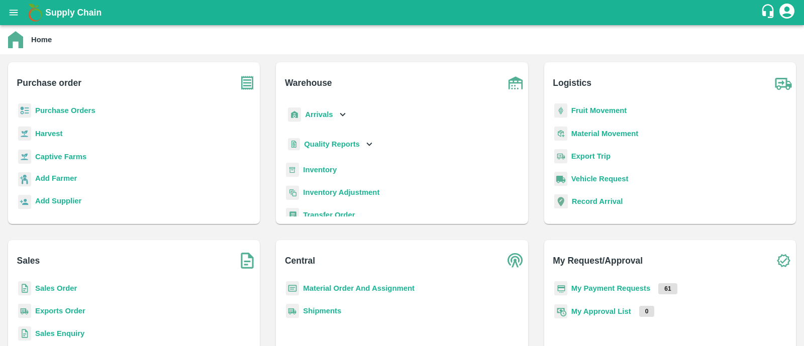
click at [606, 111] on b "Fruit Movement" at bounding box center [599, 111] width 56 height 8
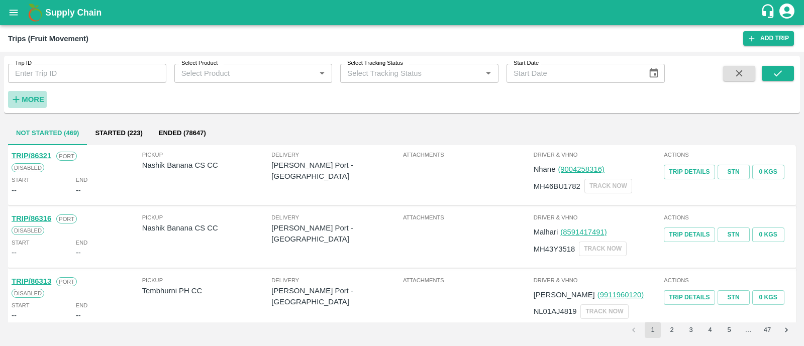
click at [18, 102] on icon "button" at bounding box center [16, 99] width 11 height 11
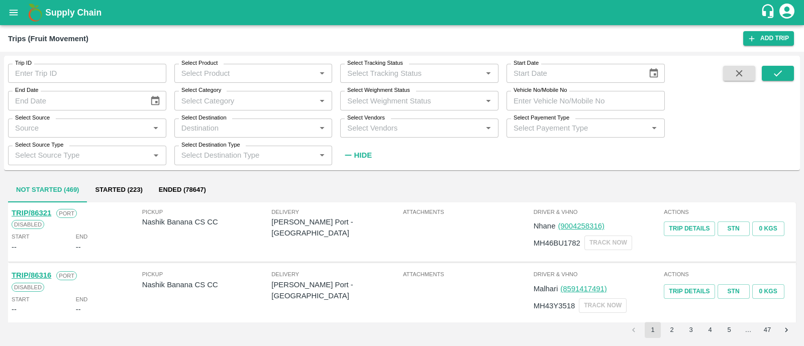
click at [429, 129] on input "Select Vendors" at bounding box center [411, 128] width 136 height 13
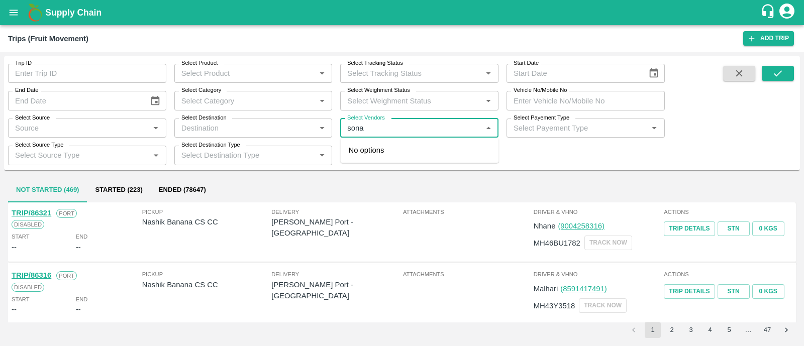
type input "sonai"
click at [433, 158] on div "Sonai Fruit Supplier-Babhulgaon, Solapur-9881584443" at bounding box center [438, 162] width 122 height 34
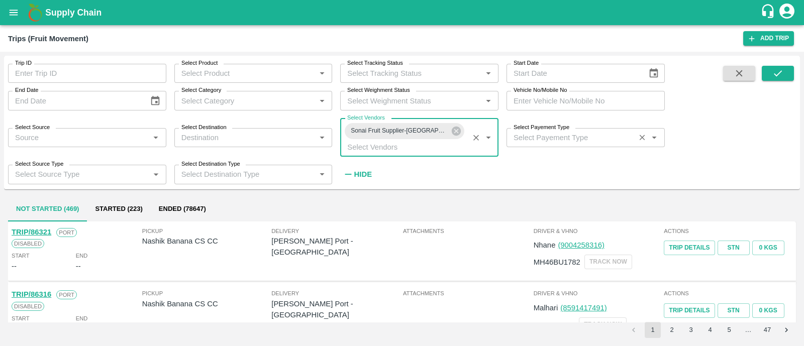
click at [545, 145] on div "Select Payement Type   *" at bounding box center [585, 137] width 158 height 19
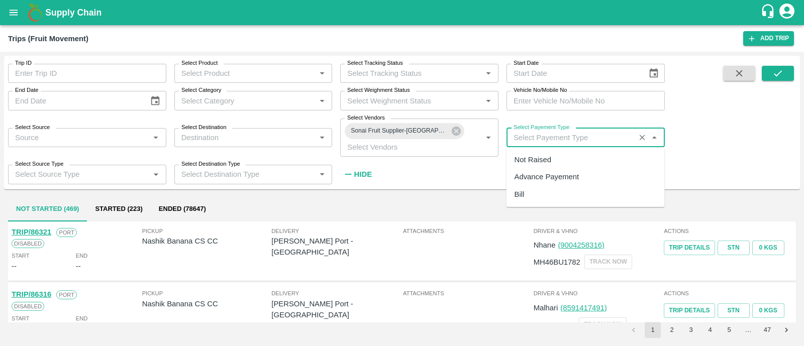
click at [541, 159] on div "Not Raised" at bounding box center [533, 159] width 37 height 11
type input "Not Raised"
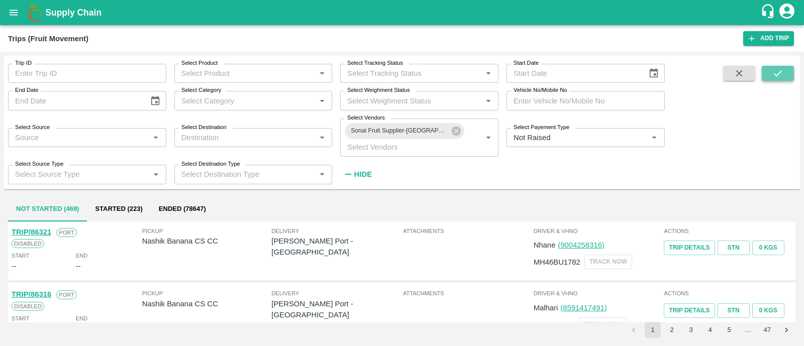
click at [790, 66] on button "submit" at bounding box center [778, 73] width 32 height 15
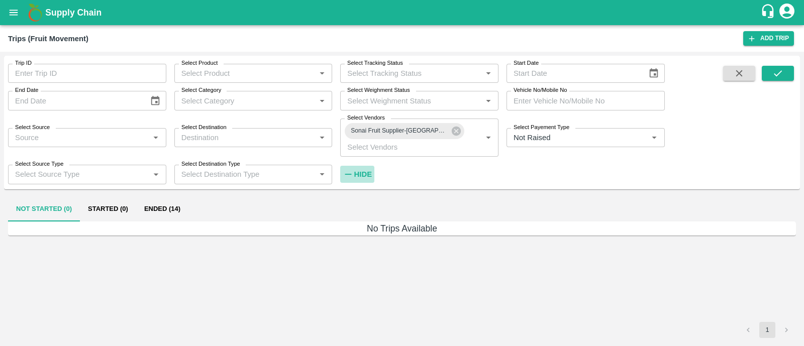
click at [362, 167] on button "Hide" at bounding box center [357, 174] width 34 height 17
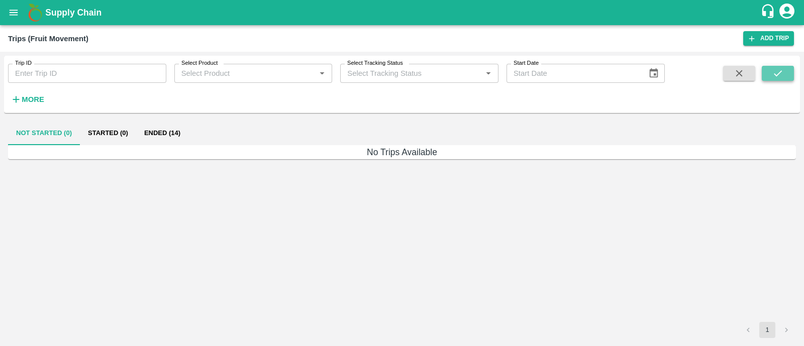
click at [781, 70] on icon "submit" at bounding box center [777, 73] width 11 height 11
click at [169, 134] on button "Ended (14)" at bounding box center [162, 133] width 52 height 24
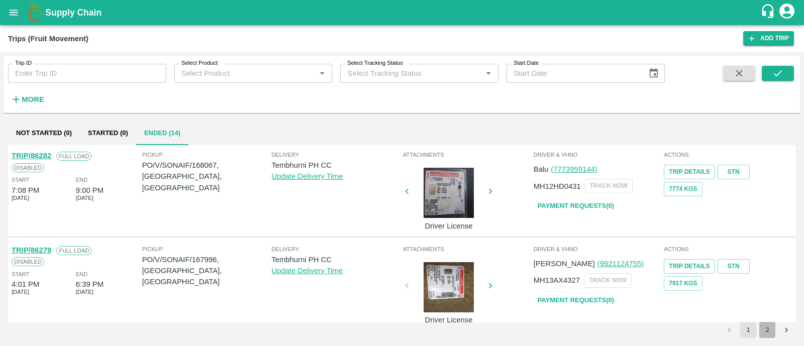
click at [766, 328] on button "2" at bounding box center [767, 330] width 16 height 16
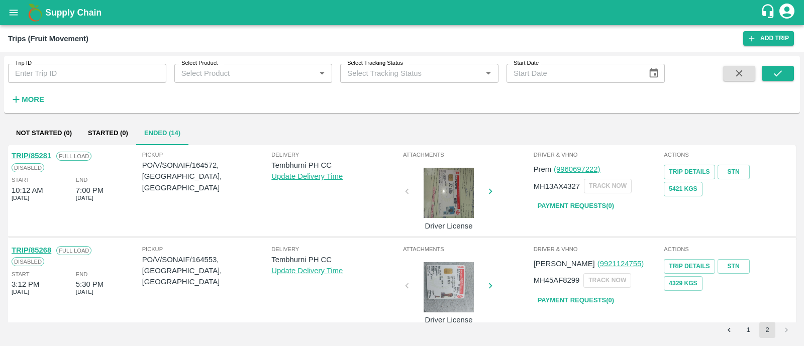
scroll to position [199, 0]
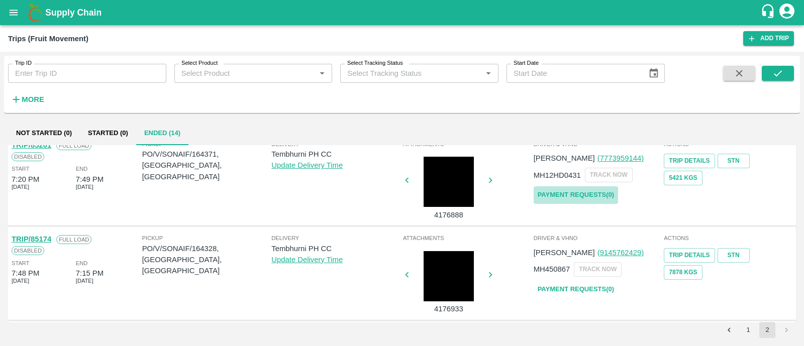
click at [590, 196] on link "Payment Requests( 0 )" at bounding box center [576, 195] width 84 height 18
click at [786, 72] on button "submit" at bounding box center [778, 73] width 32 height 15
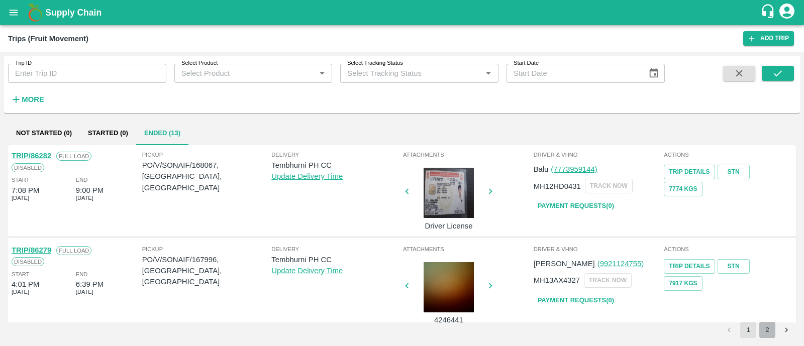
click at [765, 327] on button "2" at bounding box center [767, 330] width 16 height 16
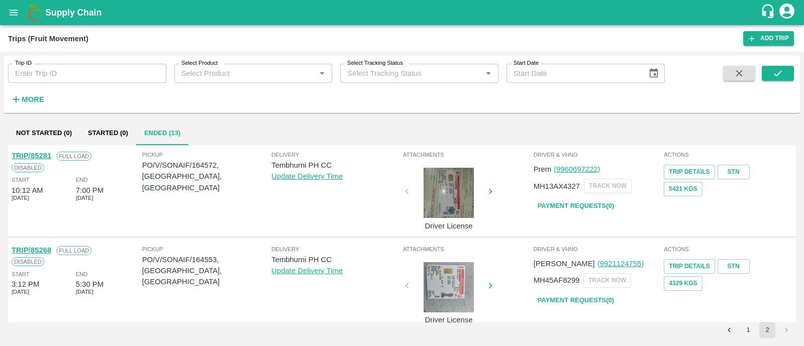
scroll to position [106, 0]
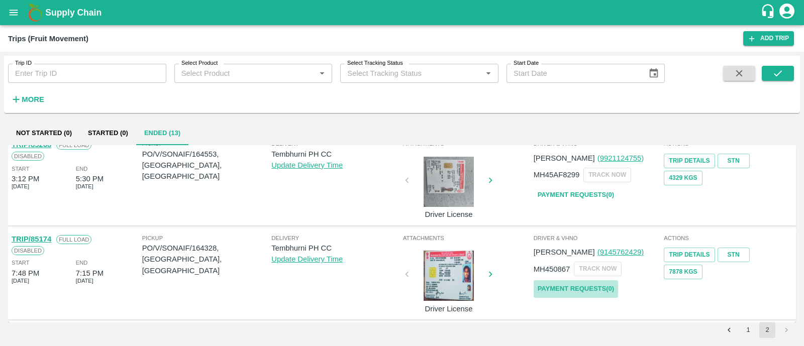
click at [559, 285] on link "Payment Requests( 0 )" at bounding box center [576, 289] width 84 height 18
click at [780, 70] on icon "submit" at bounding box center [777, 73] width 11 height 11
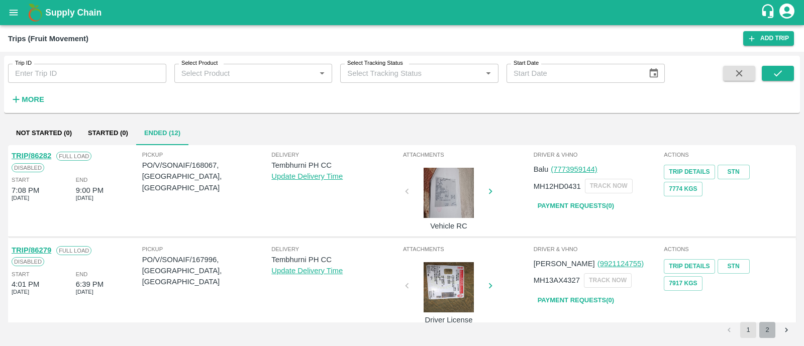
click at [766, 328] on button "2" at bounding box center [767, 330] width 16 height 16
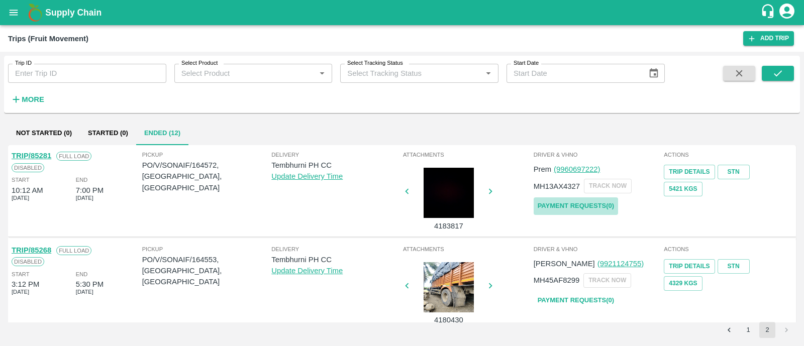
click at [568, 212] on link "Payment Requests( 0 )" at bounding box center [576, 206] width 84 height 18
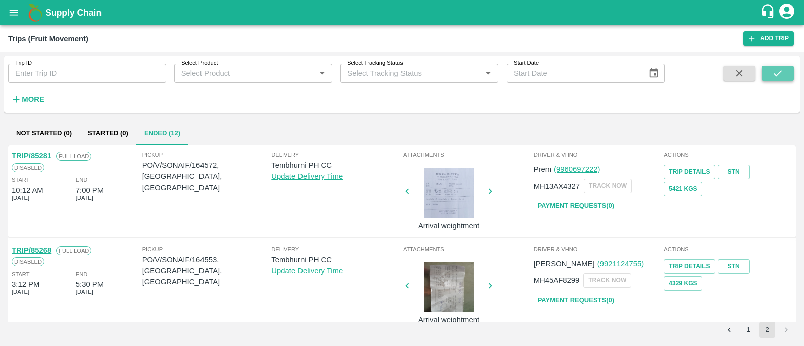
click at [782, 71] on icon "submit" at bounding box center [777, 73] width 11 height 11
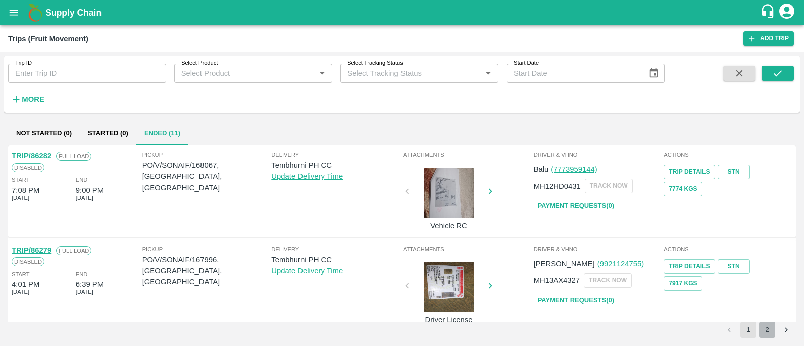
click at [770, 337] on button "2" at bounding box center [767, 330] width 16 height 16
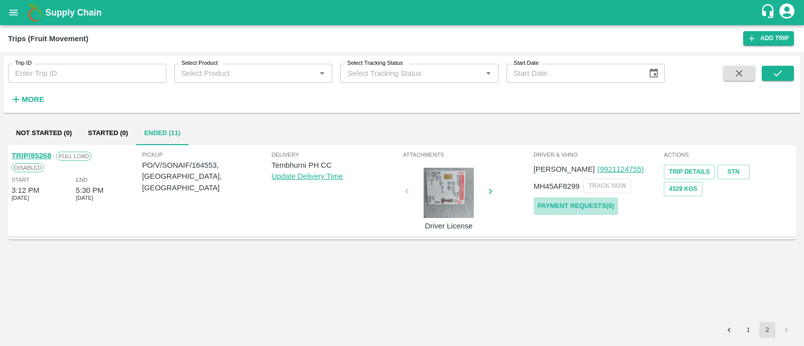
click at [583, 200] on link "Payment Requests( 0 )" at bounding box center [576, 206] width 84 height 18
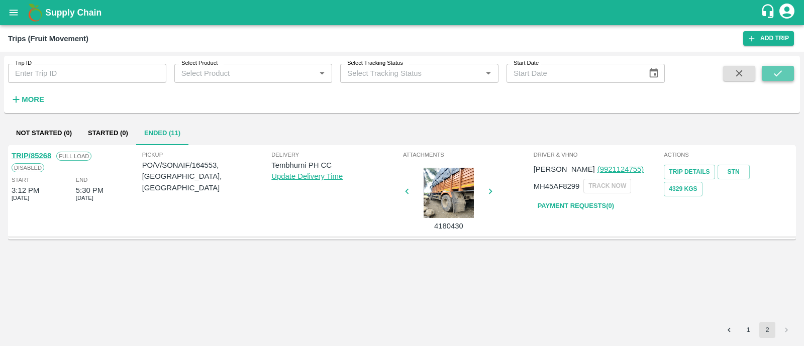
click at [779, 71] on icon "submit" at bounding box center [777, 73] width 11 height 11
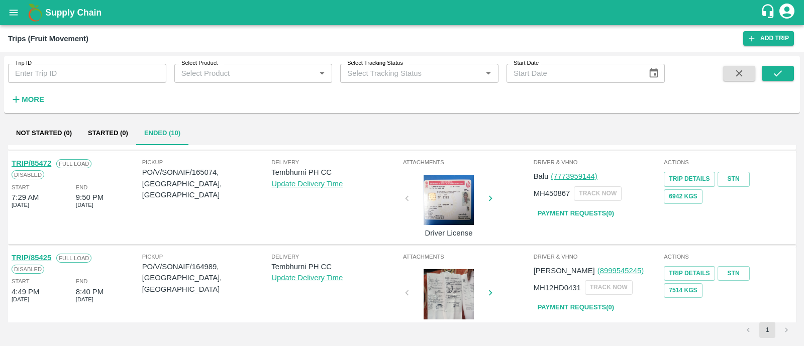
scroll to position [765, 0]
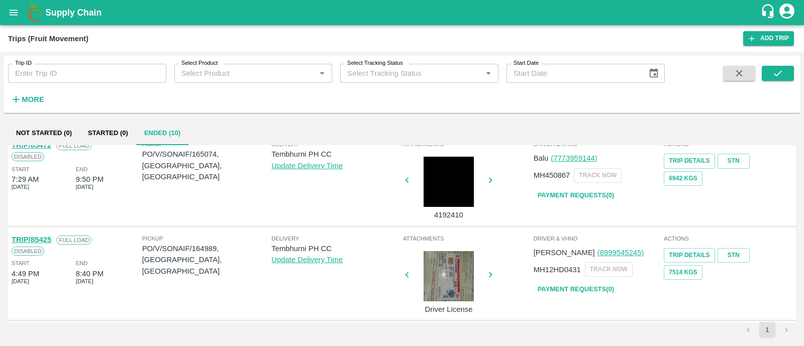
click at [569, 292] on link "Payment Requests( 0 )" at bounding box center [576, 290] width 84 height 18
click at [769, 73] on button "submit" at bounding box center [778, 73] width 32 height 15
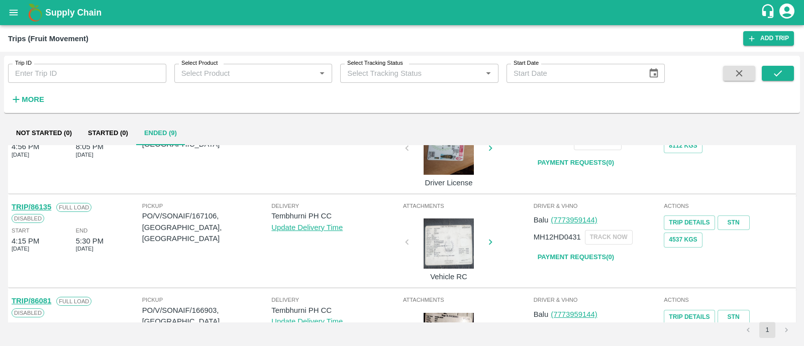
scroll to position [671, 0]
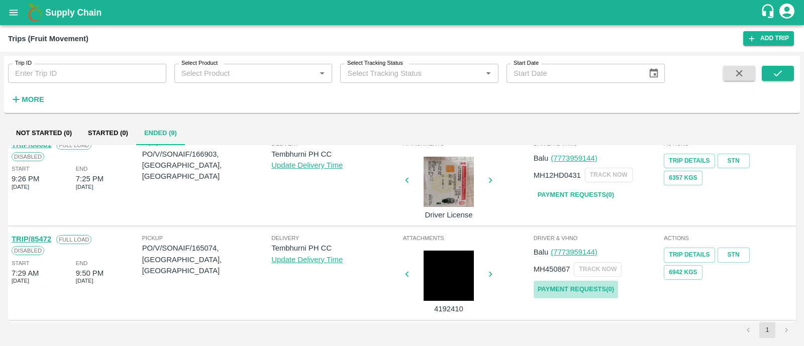
click at [558, 287] on link "Payment Requests( 0 )" at bounding box center [576, 290] width 84 height 18
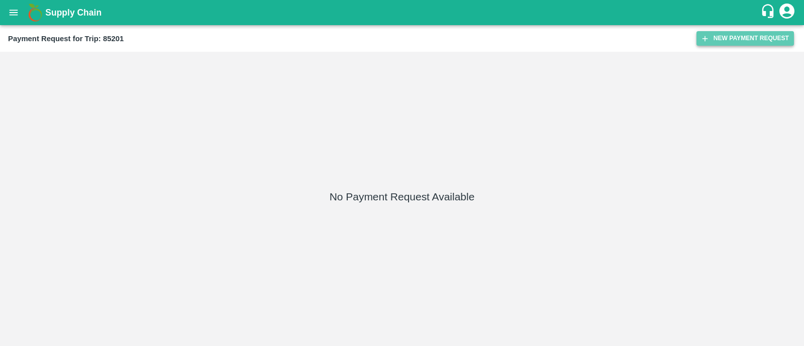
click at [746, 35] on button "New Payment Request" at bounding box center [744, 38] width 97 height 15
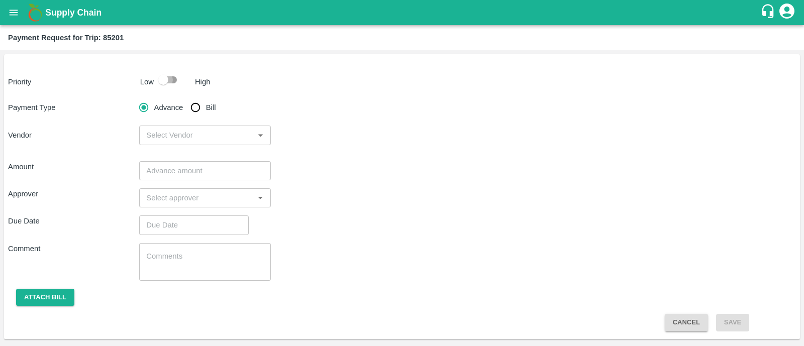
click at [176, 78] on input "checkbox" at bounding box center [163, 79] width 57 height 19
checkbox input "true"
click at [193, 104] on input "Bill" at bounding box center [195, 107] width 20 height 20
radio input "true"
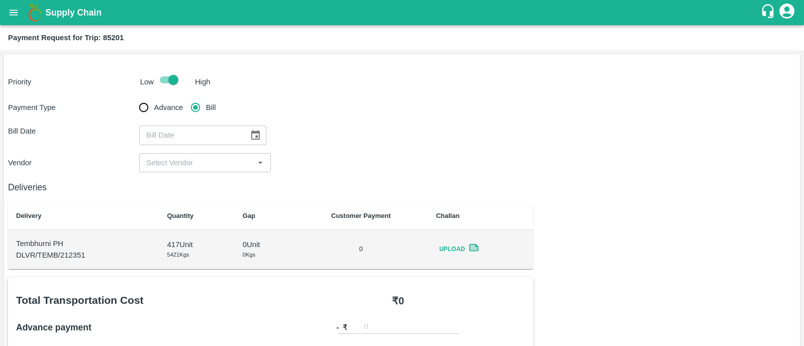
click at [251, 133] on icon "Choose date" at bounding box center [255, 135] width 9 height 10
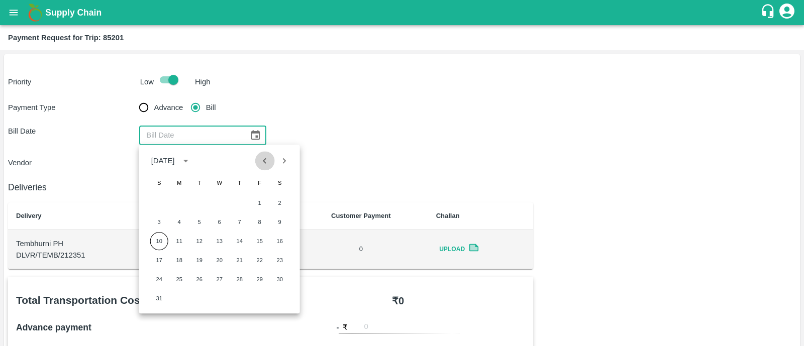
click at [265, 164] on icon "Previous month" at bounding box center [264, 160] width 11 height 11
click at [184, 261] on button "21" at bounding box center [179, 260] width 18 height 18
type input "21/07/2025"
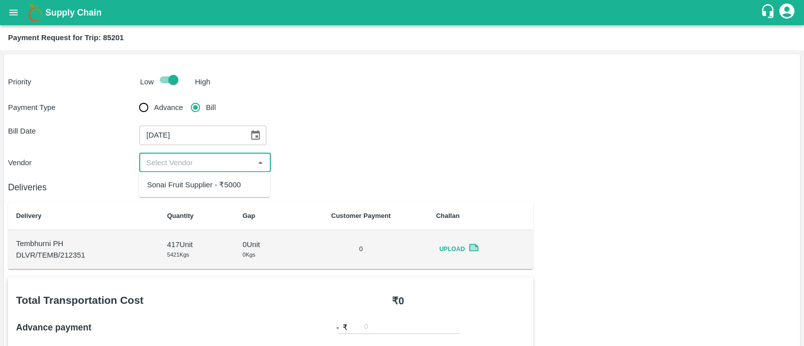
click at [196, 164] on input "input" at bounding box center [196, 162] width 109 height 13
click at [200, 177] on div "Sonai Fruit Supplier - ₹5000" at bounding box center [204, 184] width 131 height 17
type input "Sonai Fruit Supplier - ₹5000"
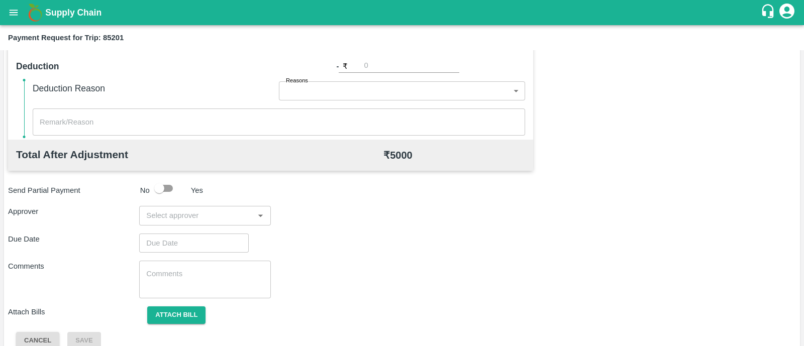
scroll to position [429, 0]
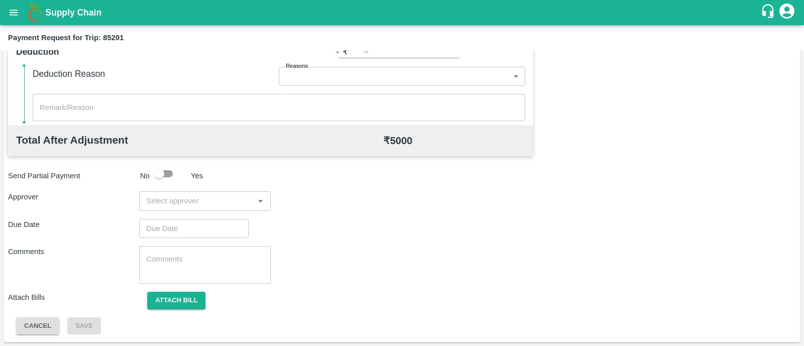
click at [220, 205] on input "input" at bounding box center [196, 200] width 109 height 13
type input "prasad"
click at [217, 225] on div "[PERSON_NAME]" at bounding box center [201, 227] width 61 height 11
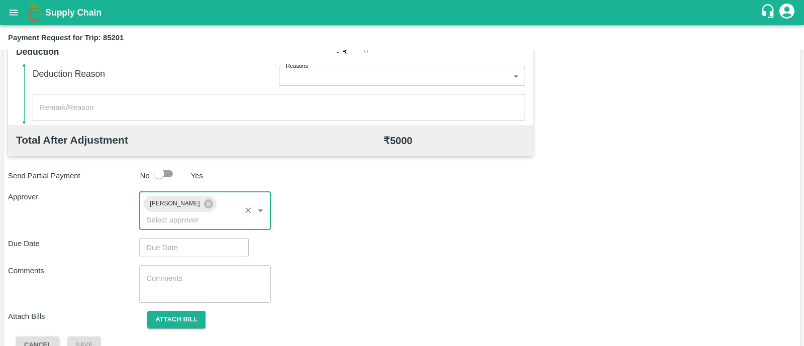
type input "DD/MM/YYYY hh:mm aa"
click at [197, 238] on input "DD/MM/YYYY hh:mm aa" at bounding box center [190, 247] width 102 height 19
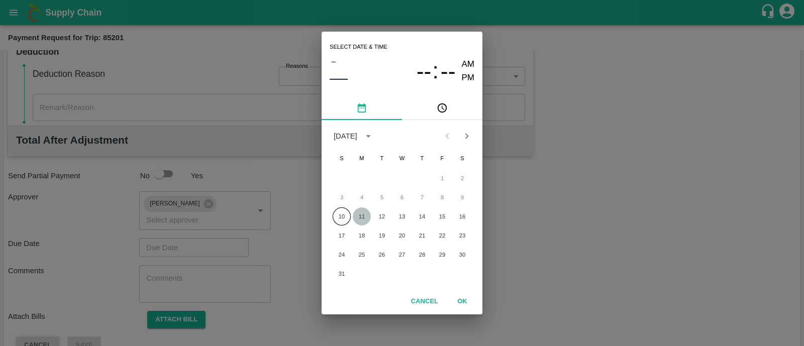
click at [367, 213] on button "11" at bounding box center [362, 217] width 18 height 18
type input "[DATE] 12:00 AM"
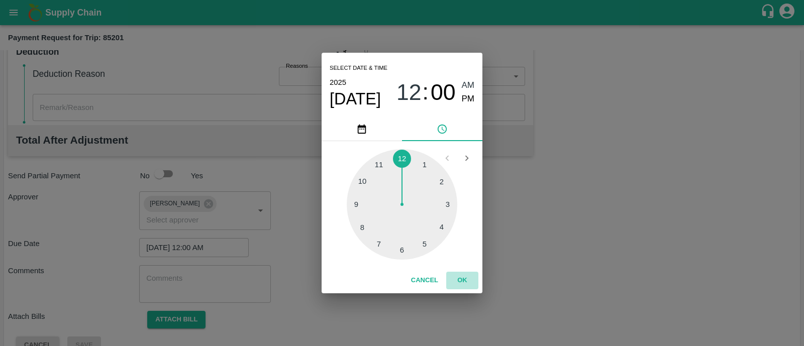
click at [458, 277] on button "OK" at bounding box center [462, 281] width 32 height 18
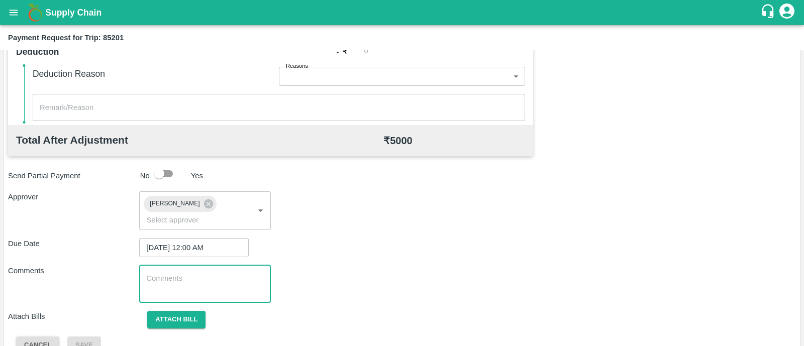
click at [186, 273] on textarea at bounding box center [204, 283] width 117 height 21
type textarea "Transport Bill"
click at [182, 311] on button "Attach bill" at bounding box center [176, 320] width 58 height 18
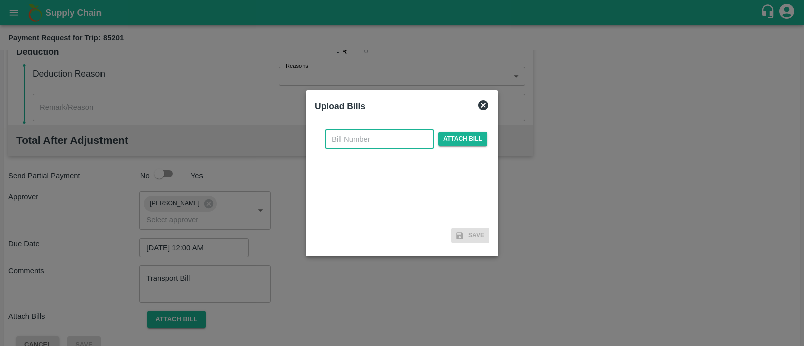
click at [373, 138] on input "text" at bounding box center [380, 139] width 110 height 19
type input "1160"
click at [466, 144] on span "Attach bill" at bounding box center [462, 139] width 49 height 15
click at [0, 0] on input "Attach bill" at bounding box center [0, 0] width 0 height 0
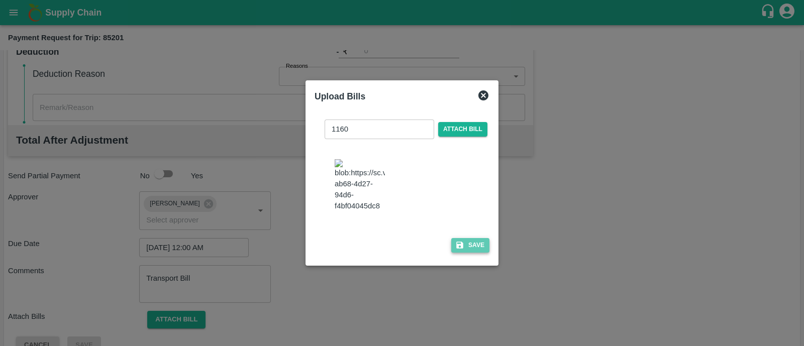
click at [465, 240] on button "Save" at bounding box center [470, 245] width 38 height 15
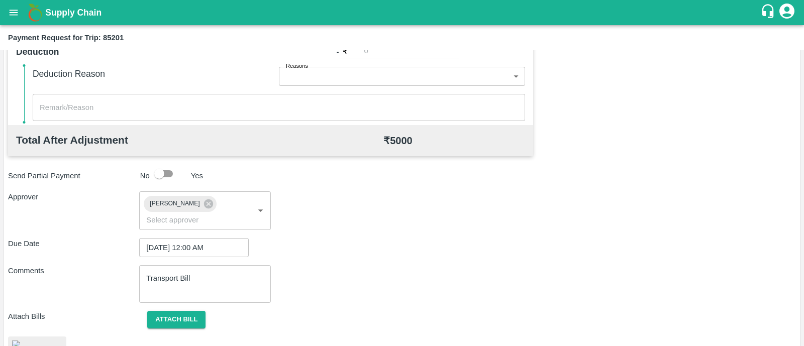
scroll to position [484, 0]
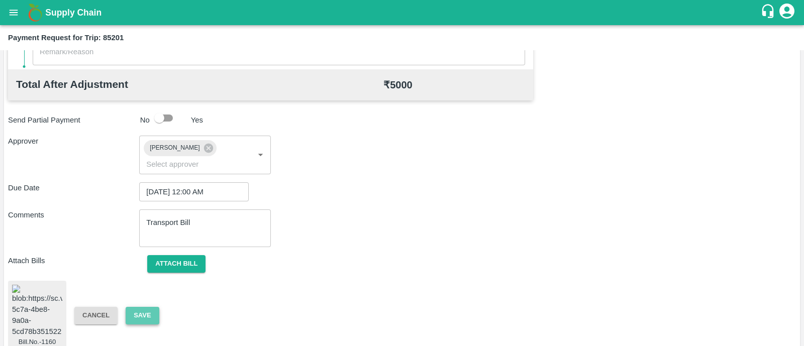
click at [151, 307] on button "Save" at bounding box center [142, 316] width 33 height 18
click at [145, 307] on button "Save" at bounding box center [142, 316] width 33 height 18
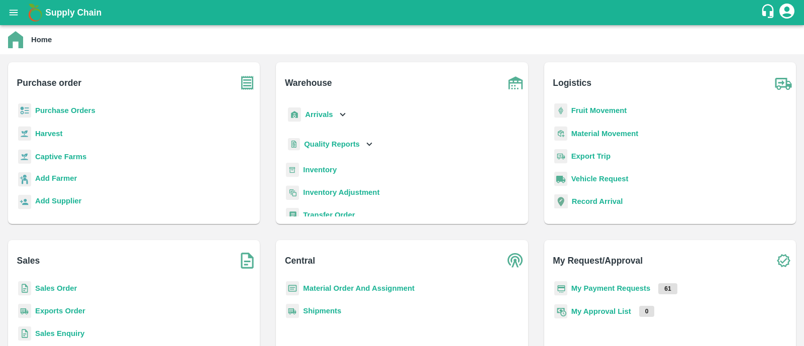
click at [58, 107] on b "Purchase Orders" at bounding box center [65, 111] width 60 height 8
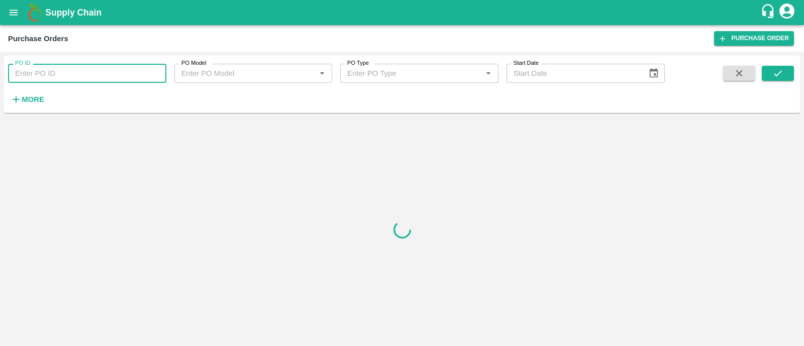
click at [134, 73] on input "PO ID" at bounding box center [87, 73] width 158 height 19
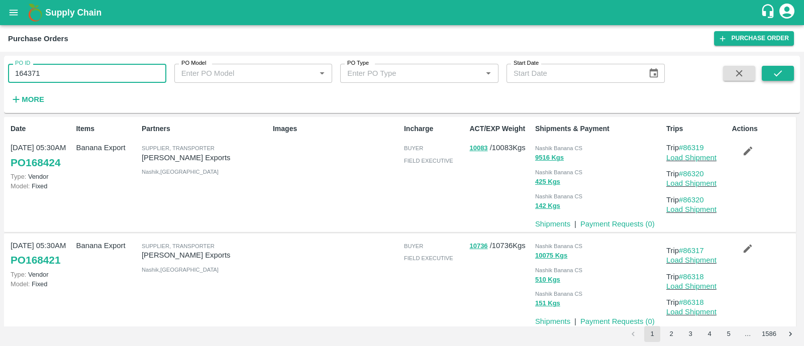
type input "164371"
click at [777, 70] on icon "submit" at bounding box center [777, 73] width 11 height 11
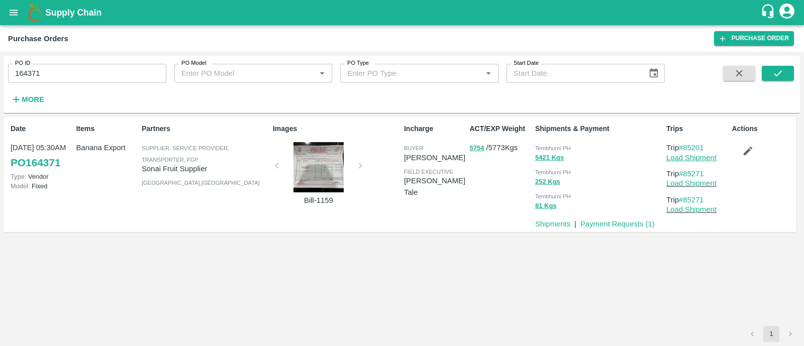
click at [701, 157] on link "Load Shipment" at bounding box center [691, 158] width 50 height 8
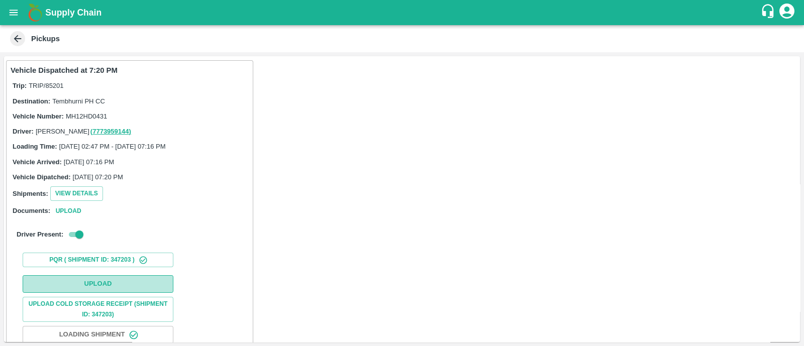
click at [99, 277] on button "Upload" at bounding box center [98, 284] width 151 height 18
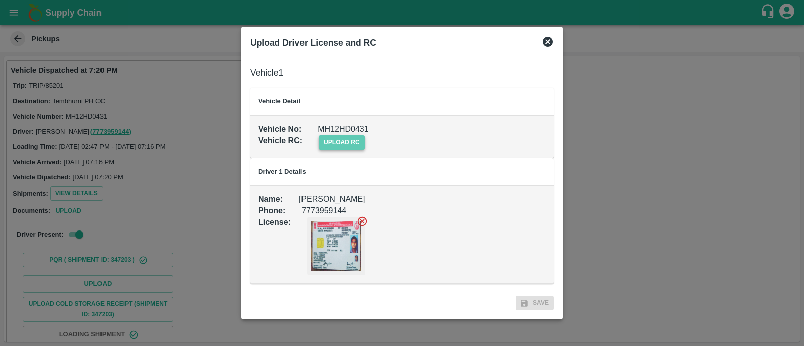
click at [332, 143] on span "upload rc" at bounding box center [342, 142] width 46 height 15
click at [0, 0] on input "upload rc" at bounding box center [0, 0] width 0 height 0
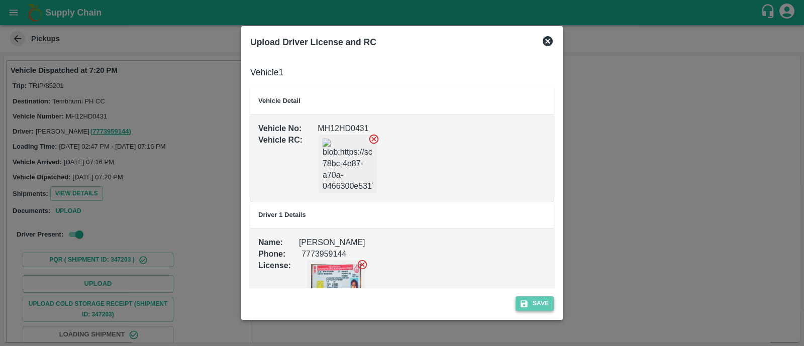
click at [539, 305] on button "Save" at bounding box center [535, 303] width 38 height 15
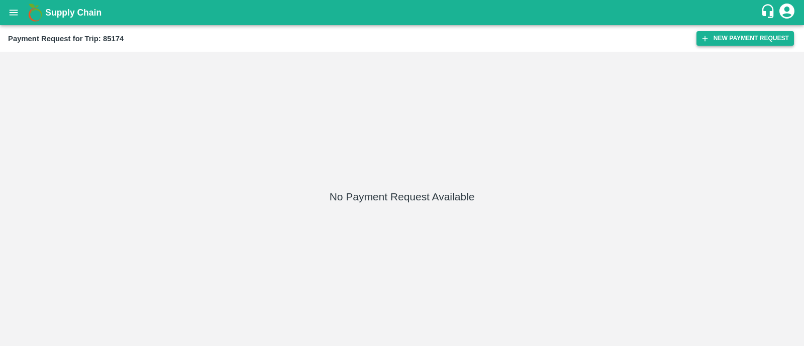
click at [750, 34] on button "New Payment Request" at bounding box center [744, 38] width 97 height 15
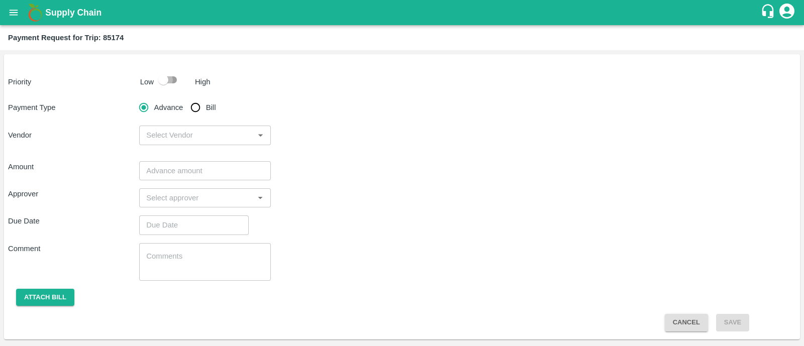
click at [173, 85] on input "checkbox" at bounding box center [163, 79] width 57 height 19
checkbox input "true"
click at [196, 113] on input "Bill" at bounding box center [195, 107] width 20 height 20
radio input "true"
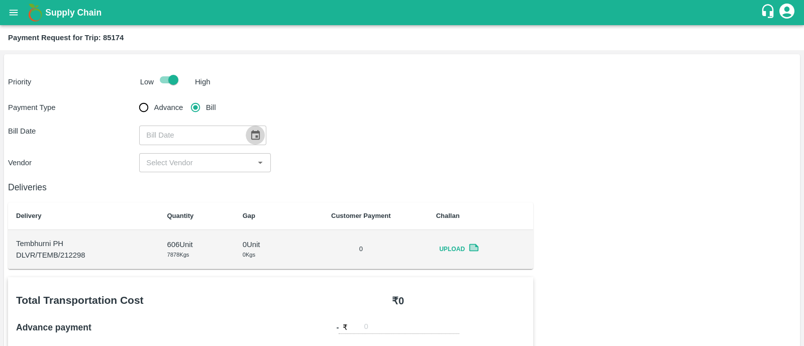
click at [255, 137] on icon "Choose date" at bounding box center [255, 135] width 11 height 11
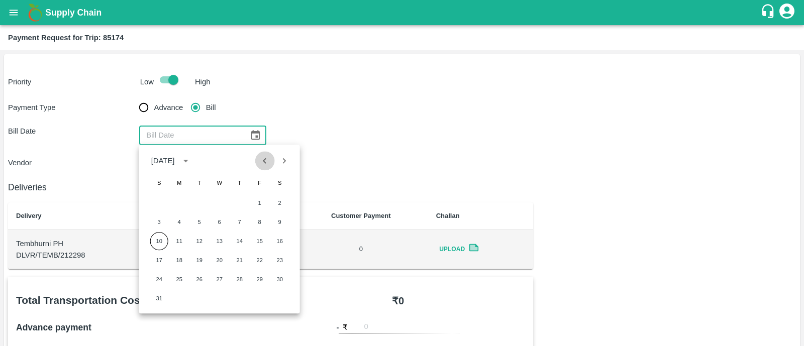
click at [267, 163] on icon "Previous month" at bounding box center [264, 160] width 11 height 11
click at [183, 257] on button "21" at bounding box center [179, 260] width 18 height 18
type input "21/07/2025"
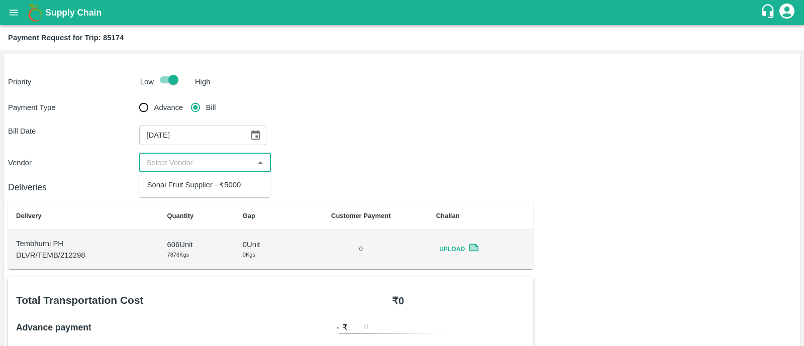
click at [206, 162] on input "input" at bounding box center [196, 162] width 109 height 13
click at [208, 186] on div "Sonai Fruit Supplier - ₹5000" at bounding box center [194, 184] width 94 height 11
type input "Sonai Fruit Supplier - ₹5000"
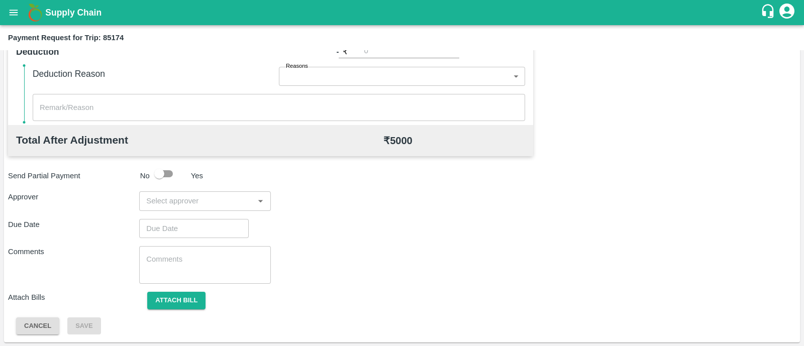
click at [198, 205] on input "input" at bounding box center [196, 200] width 109 height 13
type input "prasad"
click at [201, 229] on div "[PERSON_NAME]" at bounding box center [201, 227] width 61 height 11
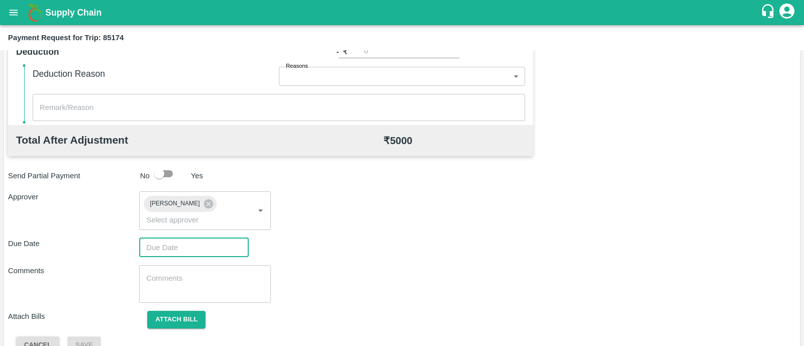
type input "DD/MM/YYYY hh:mm aa"
click at [201, 238] on input "DD/MM/YYYY hh:mm aa" at bounding box center [190, 247] width 102 height 19
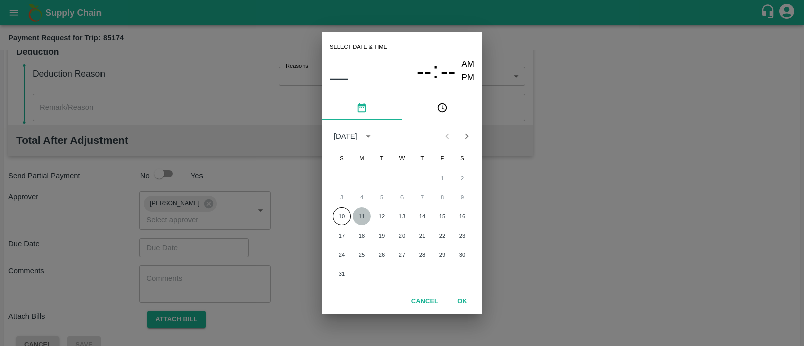
click at [362, 220] on button "11" at bounding box center [362, 217] width 18 height 18
type input "[DATE] 12:00 AM"
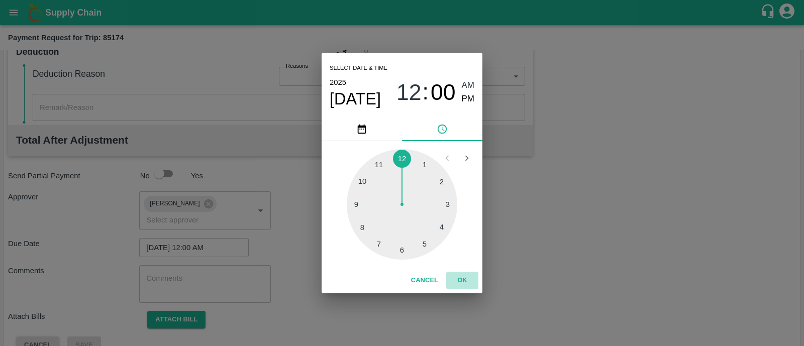
click at [460, 280] on button "OK" at bounding box center [462, 281] width 32 height 18
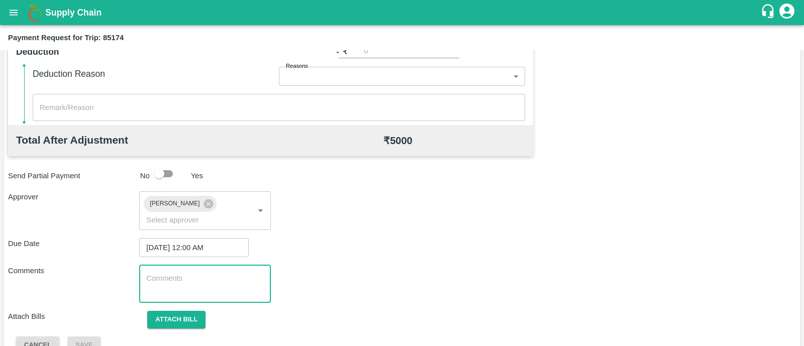
click at [173, 273] on textarea at bounding box center [204, 283] width 117 height 21
paste textarea "Transport Bill"
type textarea "Transport Bill"
click at [184, 311] on button "Attach bill" at bounding box center [176, 320] width 58 height 18
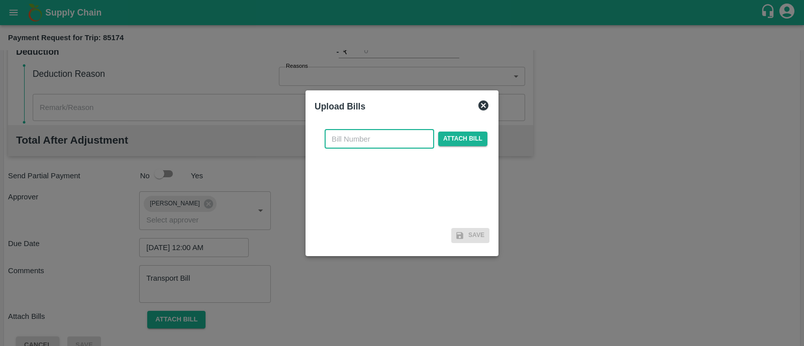
click at [370, 139] on input "text" at bounding box center [380, 139] width 110 height 19
type input "1157"
click at [469, 140] on span "Attach bill" at bounding box center [462, 139] width 49 height 15
click at [0, 0] on input "Attach bill" at bounding box center [0, 0] width 0 height 0
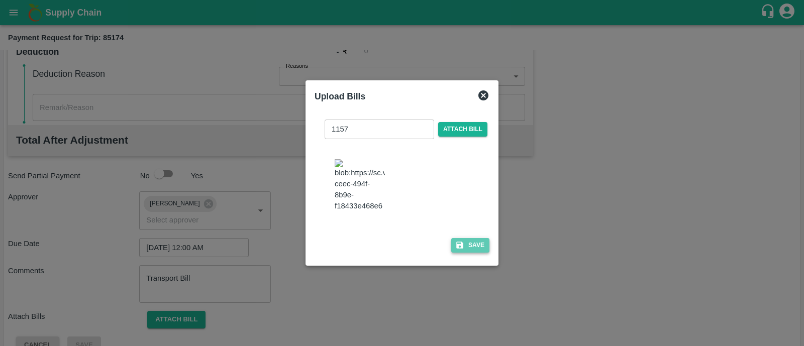
click at [468, 249] on button "Save" at bounding box center [470, 245] width 38 height 15
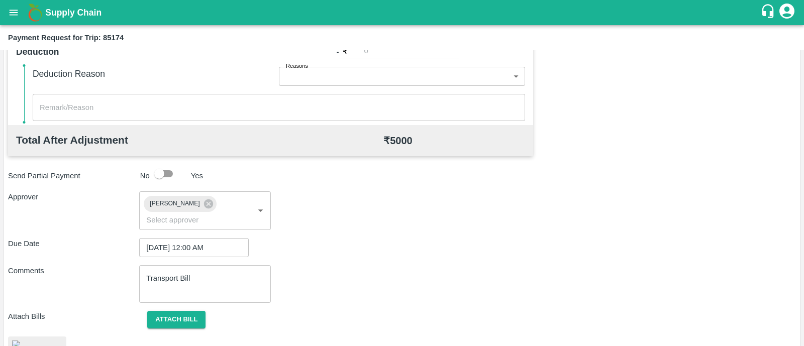
scroll to position [489, 0]
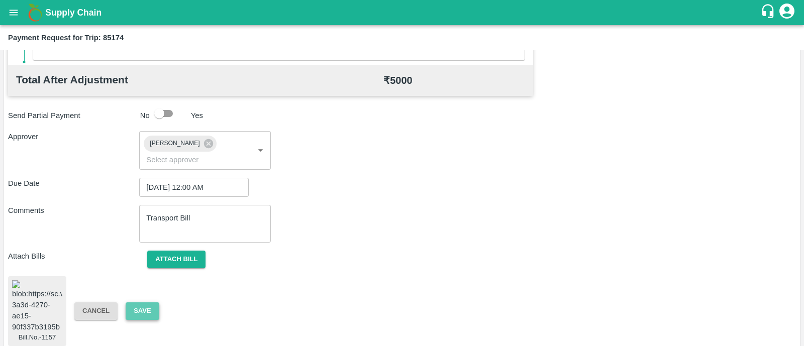
click at [138, 302] on button "Save" at bounding box center [142, 311] width 33 height 18
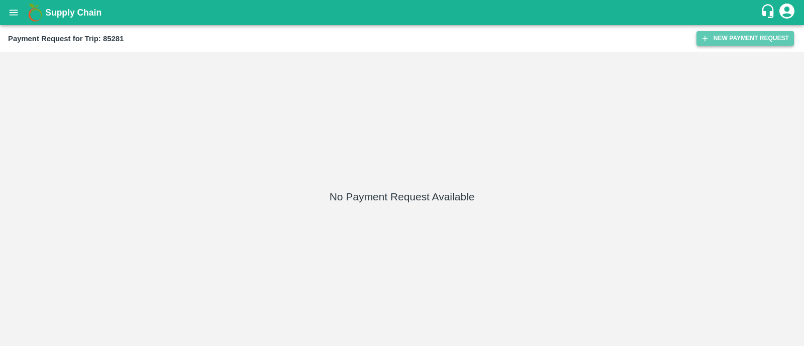
click at [744, 35] on button "New Payment Request" at bounding box center [744, 38] width 97 height 15
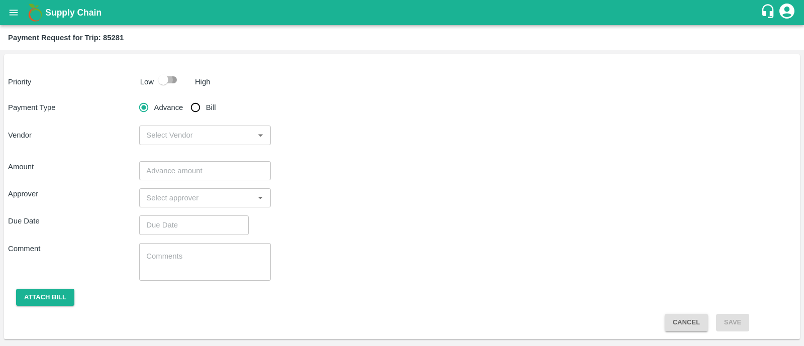
click at [176, 82] on input "checkbox" at bounding box center [163, 79] width 57 height 19
checkbox input "true"
click at [199, 113] on input "Bill" at bounding box center [195, 107] width 20 height 20
radio input "true"
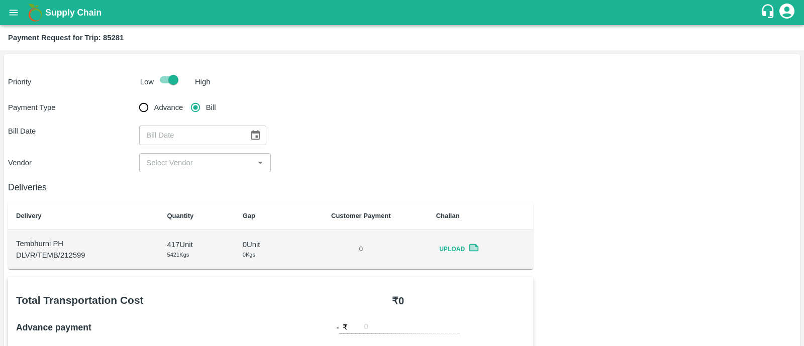
click at [258, 140] on button "Choose date" at bounding box center [255, 135] width 19 height 19
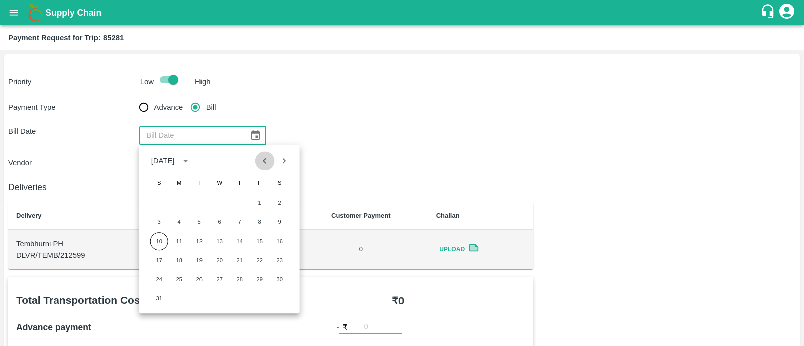
click at [261, 160] on icon "Previous month" at bounding box center [264, 160] width 11 height 11
click at [200, 257] on button "22" at bounding box center [199, 260] width 18 height 18
type input "22/07/2025"
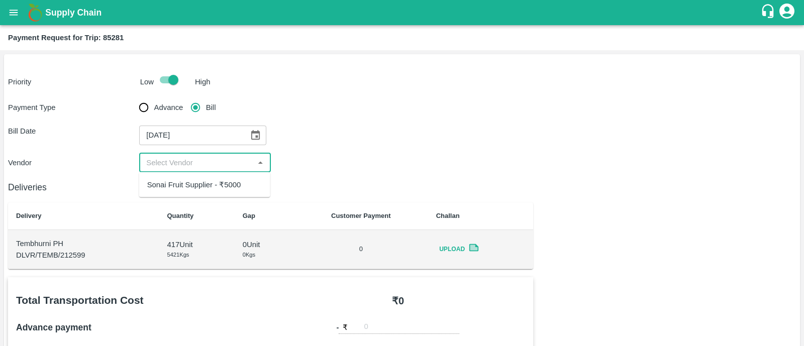
click at [168, 159] on input "input" at bounding box center [196, 162] width 109 height 13
click at [185, 187] on div "Sonai Fruit Supplier - ₹5000" at bounding box center [194, 184] width 94 height 11
type input "Sonai Fruit Supplier - ₹5000"
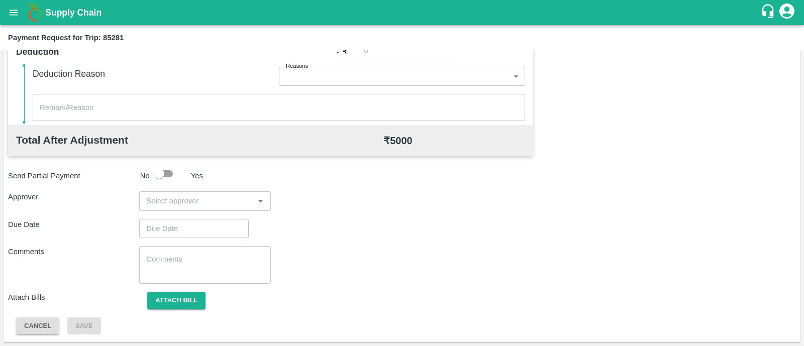
click at [191, 192] on div "​" at bounding box center [204, 200] width 131 height 19
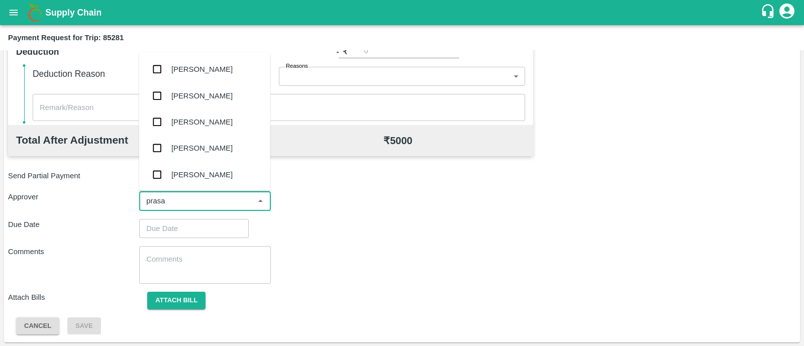
type input "prasad"
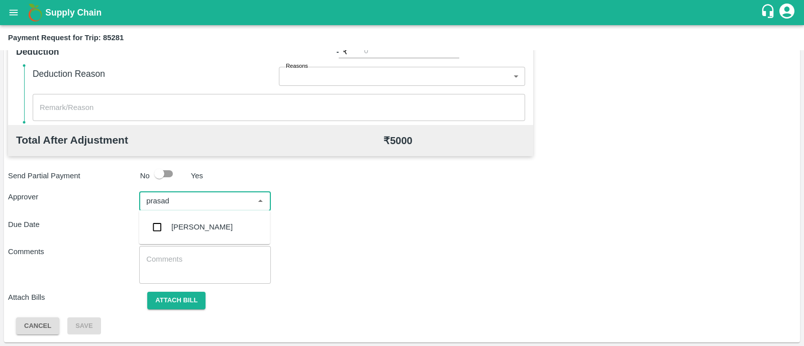
click at [194, 218] on div "Prasad Waghade" at bounding box center [204, 227] width 131 height 26
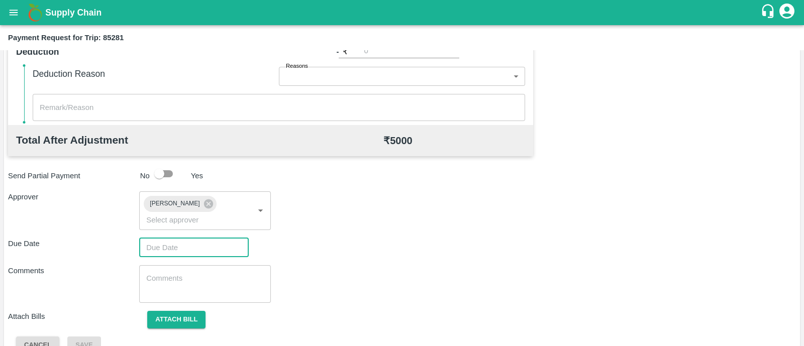
type input "DD/MM/YYYY hh:mm aa"
click at [194, 238] on input "DD/MM/YYYY hh:mm aa" at bounding box center [190, 247] width 102 height 19
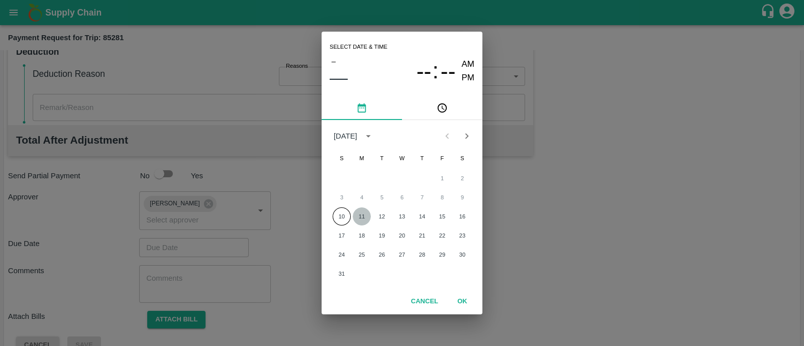
click at [365, 220] on button "11" at bounding box center [362, 217] width 18 height 18
type input "11/08/2025 12:00 AM"
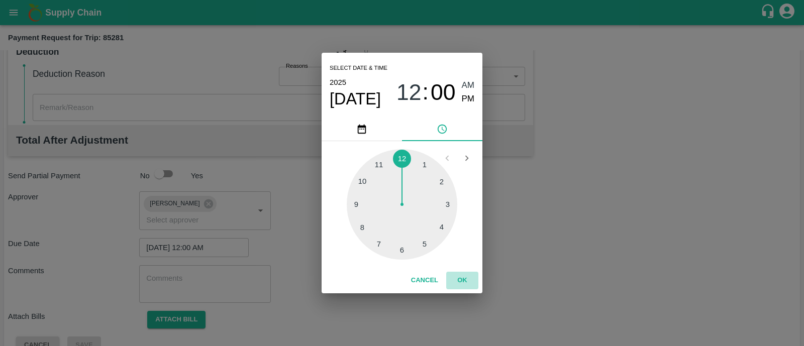
click at [461, 280] on button "OK" at bounding box center [462, 281] width 32 height 18
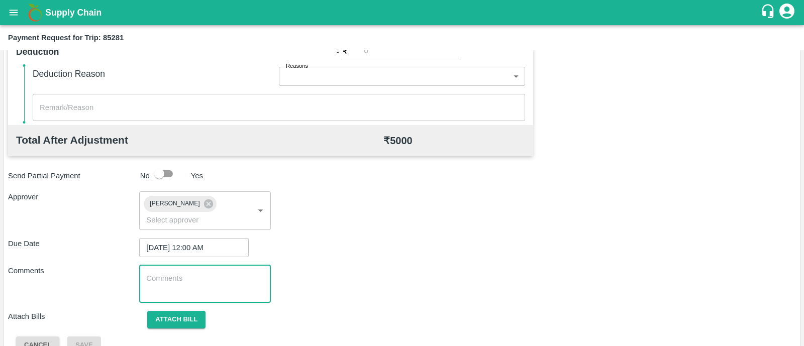
click at [212, 273] on textarea at bounding box center [204, 283] width 117 height 21
paste textarea "Transport Bill"
type textarea "Transport Bill"
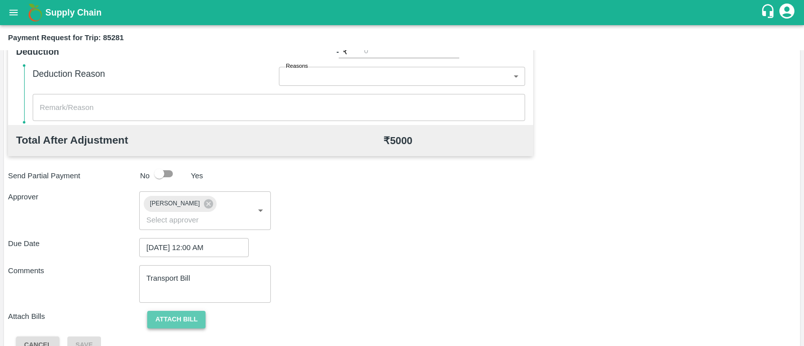
click at [189, 311] on button "Attach bill" at bounding box center [176, 320] width 58 height 18
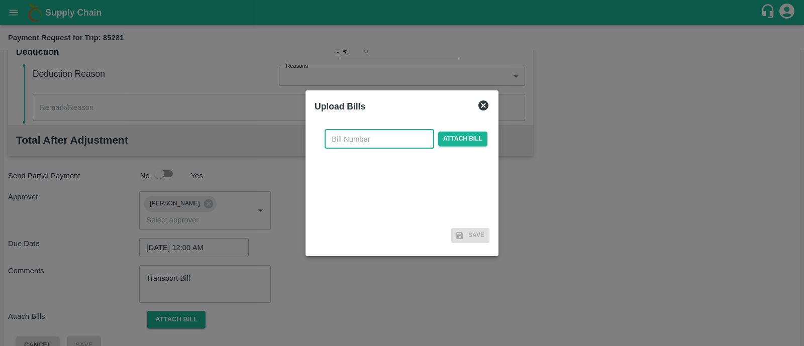
click at [358, 138] on input "text" at bounding box center [380, 139] width 110 height 19
type input "1165"
click at [455, 139] on span "Attach bill" at bounding box center [462, 139] width 49 height 15
click at [0, 0] on input "Attach bill" at bounding box center [0, 0] width 0 height 0
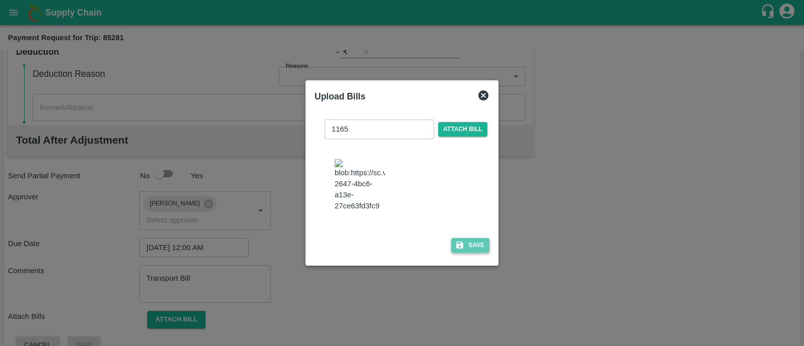
click at [464, 246] on button "Save" at bounding box center [470, 245] width 38 height 15
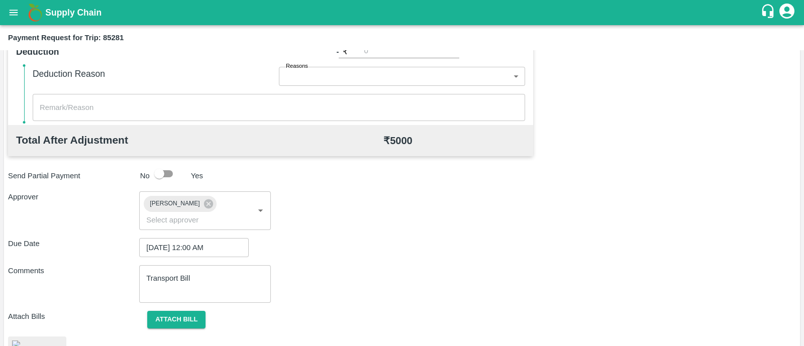
scroll to position [489, 0]
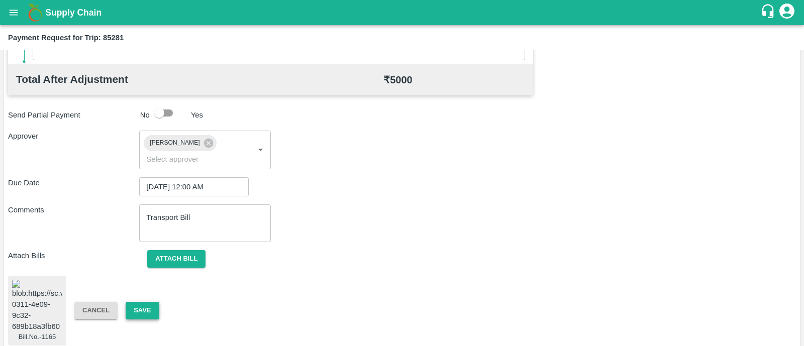
click at [141, 302] on button "Save" at bounding box center [142, 311] width 33 height 18
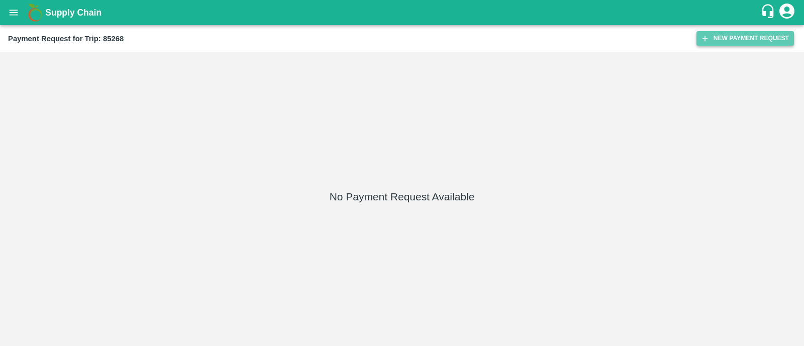
click at [766, 44] on button "New Payment Request" at bounding box center [744, 38] width 97 height 15
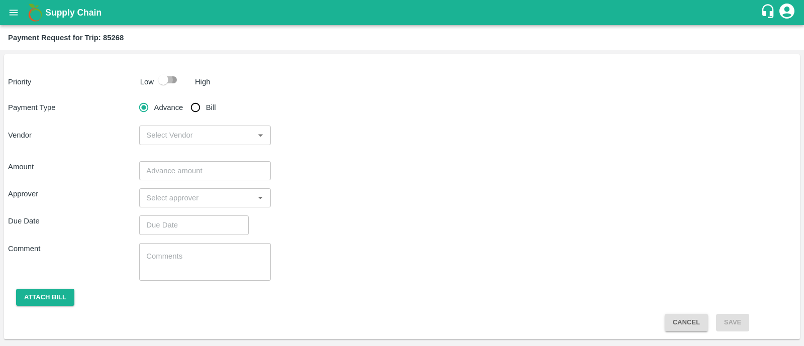
click at [173, 81] on input "checkbox" at bounding box center [163, 79] width 57 height 19
checkbox input "true"
click at [195, 107] on input "Bill" at bounding box center [195, 107] width 20 height 20
radio input "true"
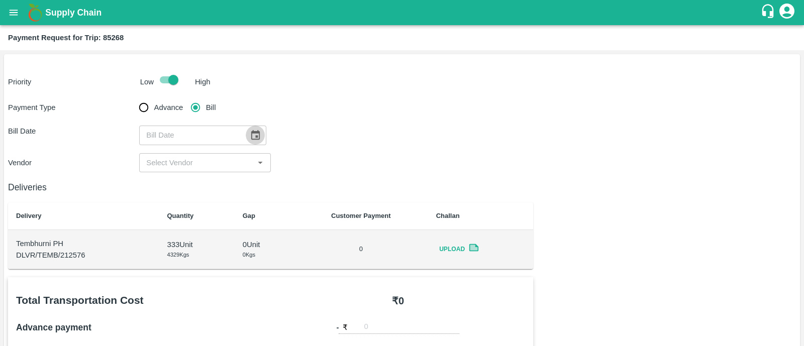
click at [250, 138] on icon "Choose date" at bounding box center [255, 135] width 11 height 11
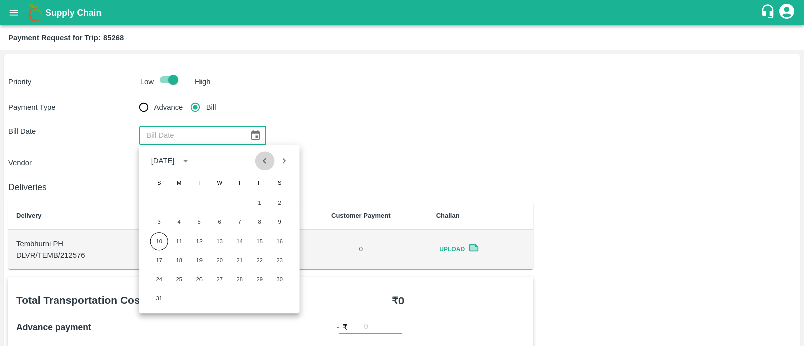
click at [266, 164] on icon "Previous month" at bounding box center [264, 160] width 11 height 11
click at [201, 259] on button "22" at bounding box center [199, 260] width 18 height 18
type input "22/07/2025"
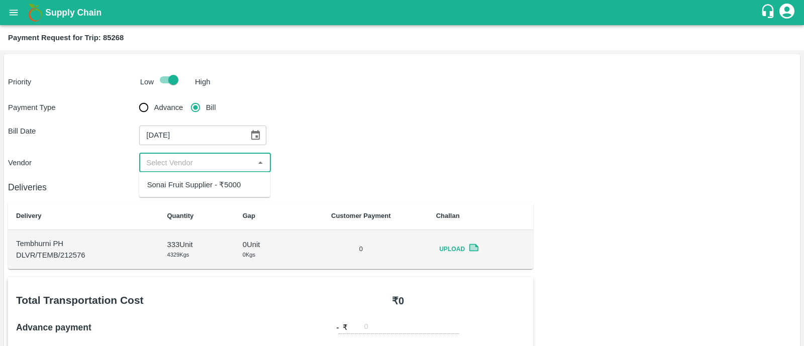
click at [199, 161] on input "input" at bounding box center [196, 162] width 109 height 13
click at [203, 183] on div "Sonai Fruit Supplier - ₹5000" at bounding box center [194, 184] width 94 height 11
type input "Sonai Fruit Supplier - ₹5000"
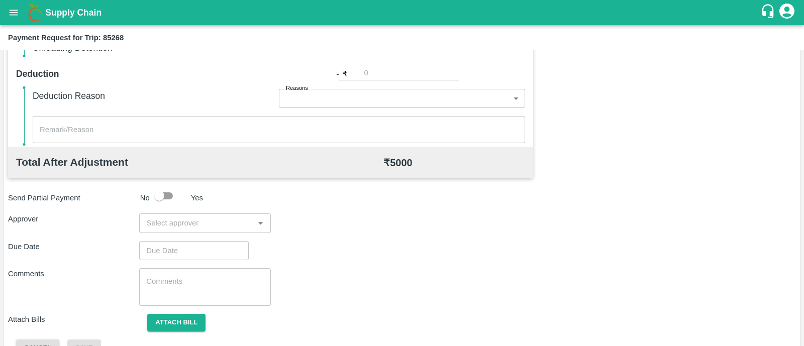
scroll to position [408, 0]
click at [193, 226] on input "input" at bounding box center [196, 221] width 109 height 13
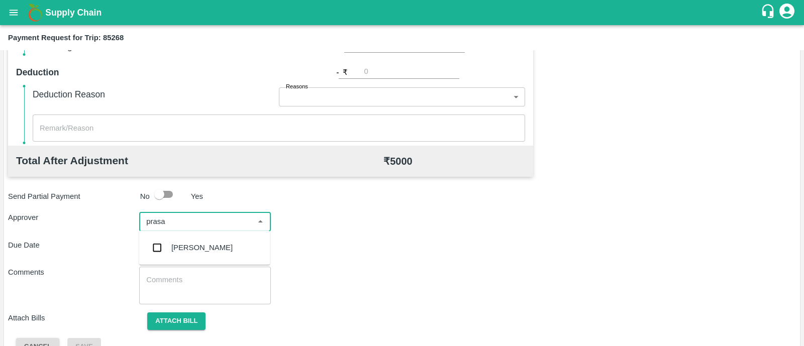
type input "prasad"
click at [192, 243] on div "[PERSON_NAME]" at bounding box center [201, 247] width 61 height 11
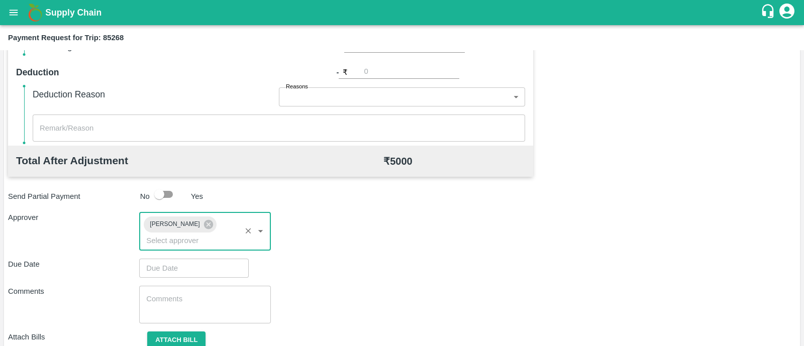
type input "DD/MM/YYYY hh:mm aa"
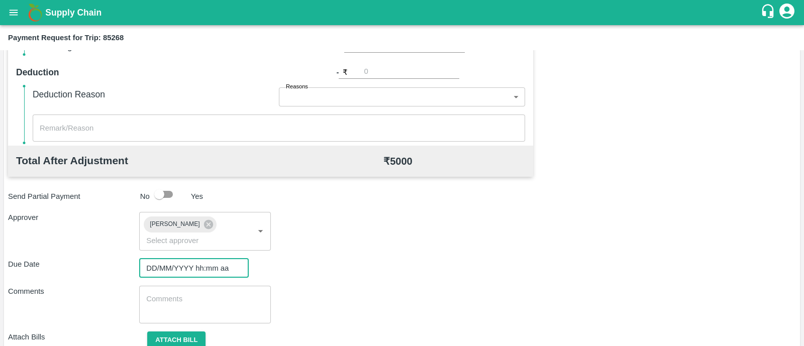
click at [192, 259] on input "DD/MM/YYYY hh:mm aa" at bounding box center [190, 268] width 102 height 19
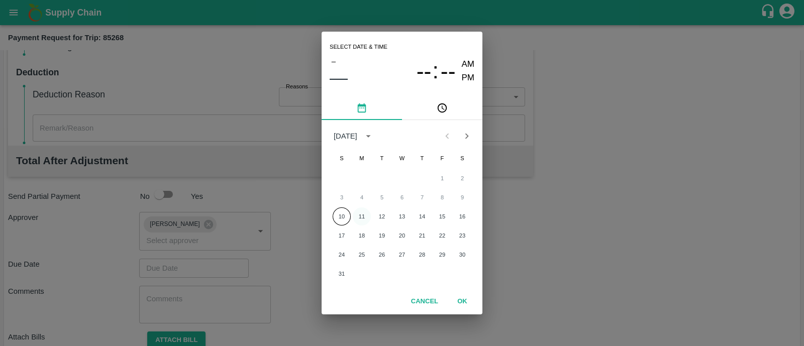
click at [357, 211] on button "11" at bounding box center [362, 217] width 18 height 18
type input "[DATE] 12:00 AM"
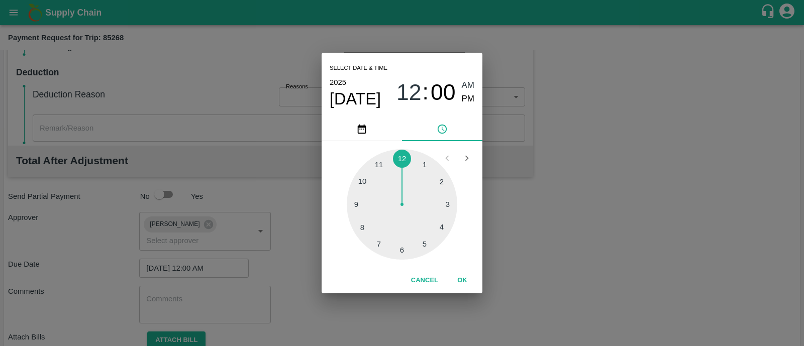
click at [460, 285] on button "OK" at bounding box center [462, 281] width 32 height 18
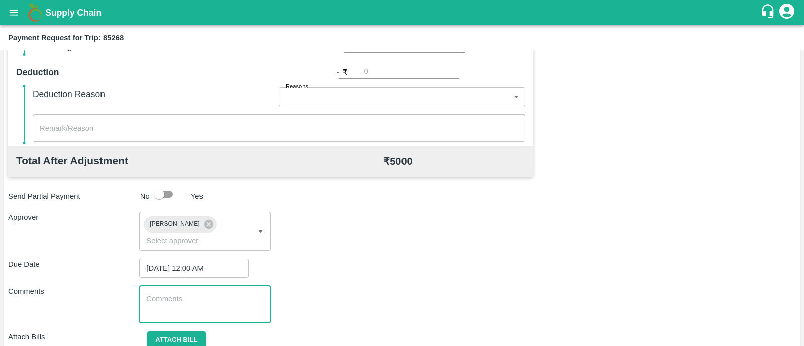
click at [170, 294] on textarea at bounding box center [204, 304] width 117 height 21
paste textarea "Transport Bill"
type textarea "Transport Bill"
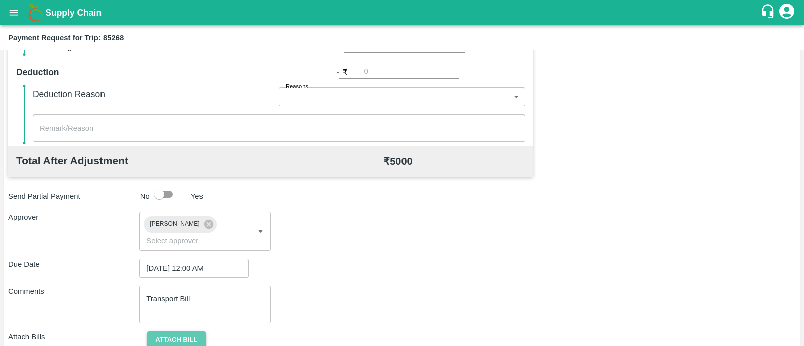
click at [176, 332] on button "Attach bill" at bounding box center [176, 341] width 58 height 18
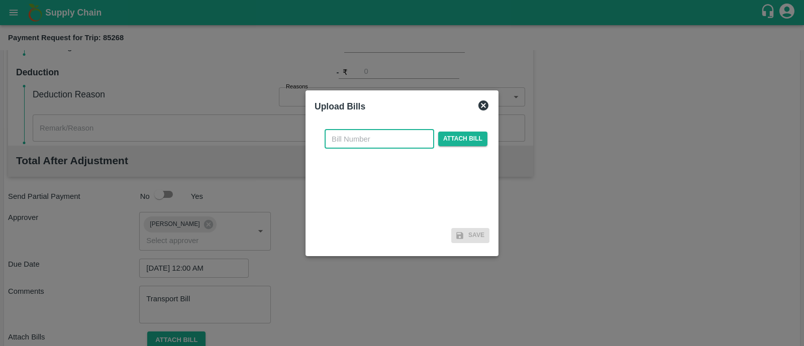
click at [360, 134] on input "text" at bounding box center [380, 139] width 110 height 19
type input "1163"
click at [468, 141] on span "Attach bill" at bounding box center [462, 139] width 49 height 15
click at [0, 0] on input "Attach bill" at bounding box center [0, 0] width 0 height 0
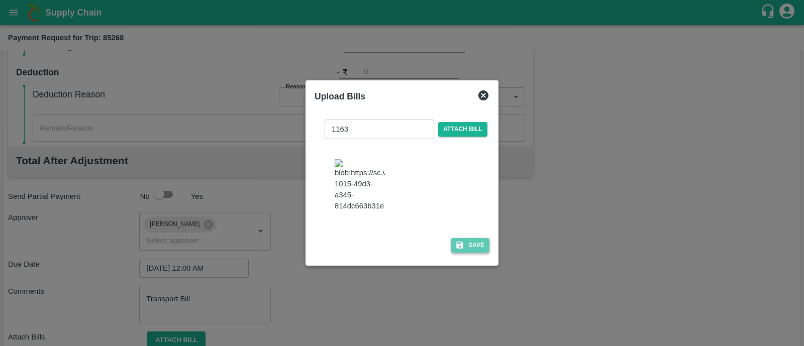
click at [467, 241] on button "Save" at bounding box center [470, 245] width 38 height 15
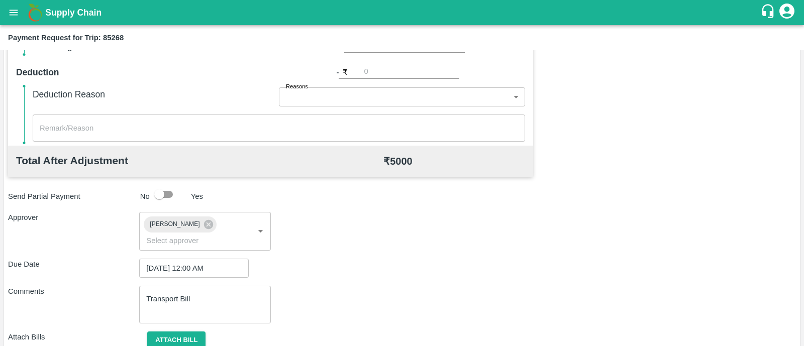
scroll to position [486, 0]
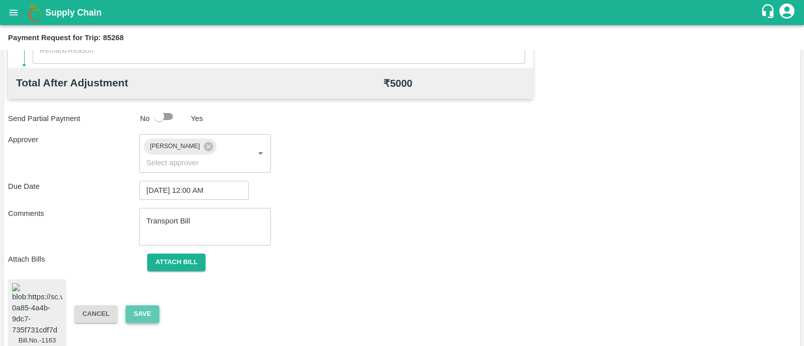
click at [149, 305] on button "Save" at bounding box center [142, 314] width 33 height 18
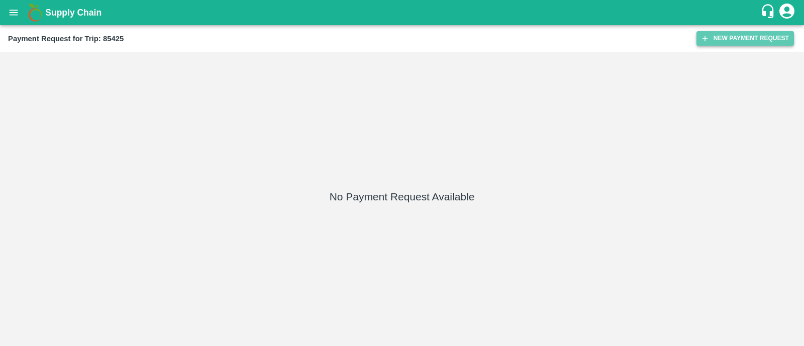
click at [766, 35] on button "New Payment Request" at bounding box center [744, 38] width 97 height 15
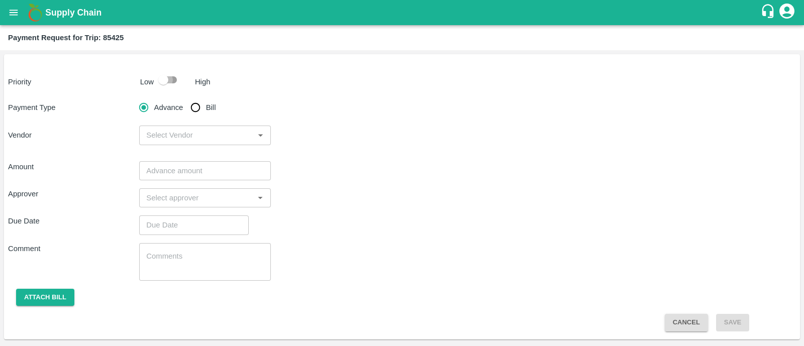
click at [178, 85] on input "checkbox" at bounding box center [163, 79] width 57 height 19
checkbox input "true"
click at [196, 105] on input "Bill" at bounding box center [195, 107] width 20 height 20
radio input "true"
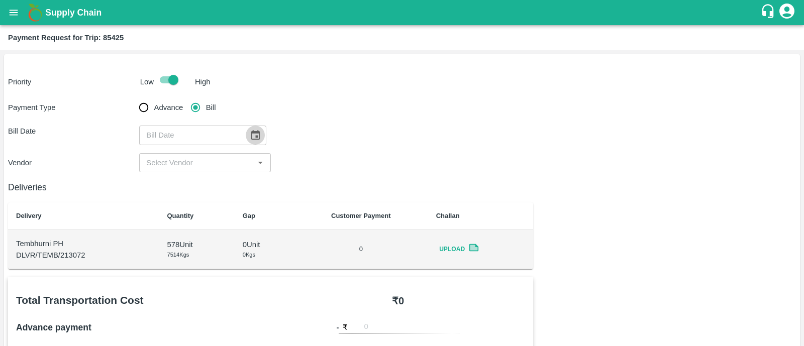
click at [253, 133] on icon "Choose date" at bounding box center [255, 135] width 9 height 10
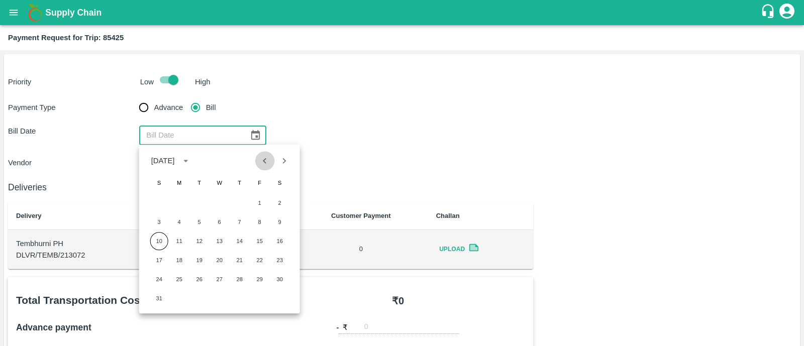
click at [261, 161] on icon "Previous month" at bounding box center [264, 160] width 11 height 11
click at [241, 258] on button "24" at bounding box center [240, 260] width 18 height 18
type input "[DATE]"
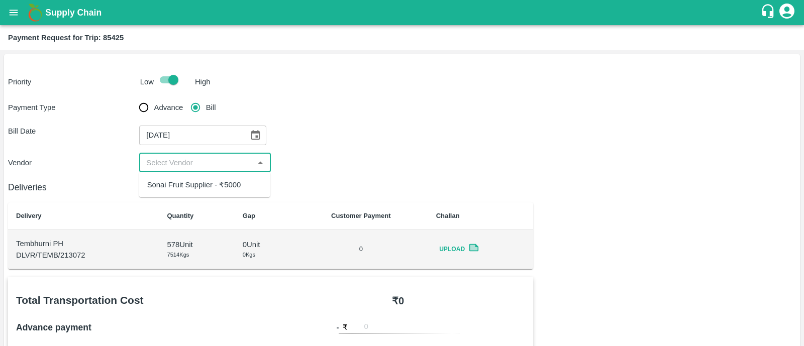
click at [212, 163] on input "input" at bounding box center [196, 162] width 109 height 13
click at [211, 187] on div "Sonai Fruit Supplier - ₹5000" at bounding box center [194, 184] width 94 height 11
type input "Sonai Fruit Supplier - ₹5000"
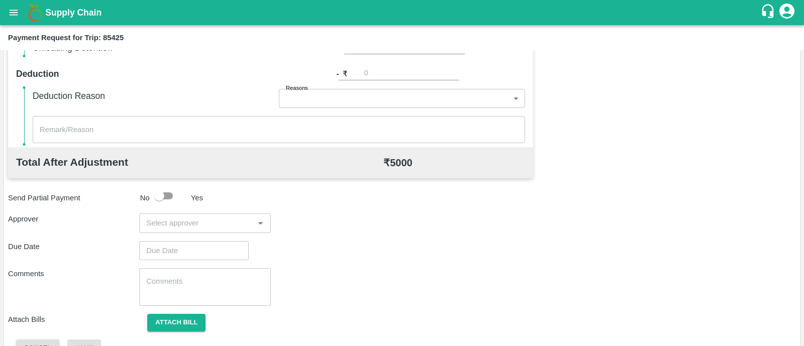
scroll to position [429, 0]
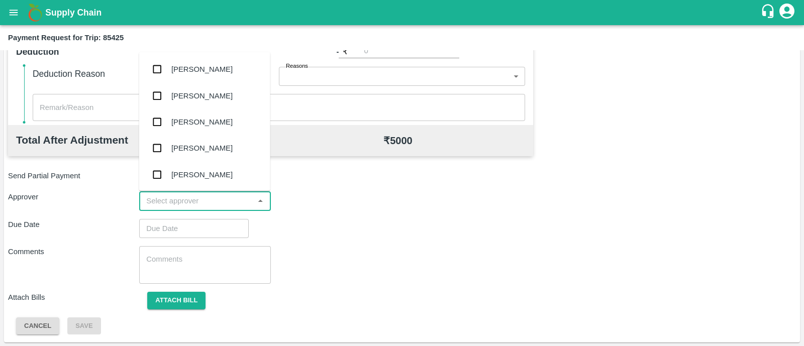
click at [208, 199] on input "input" at bounding box center [196, 200] width 109 height 13
type input "prasad"
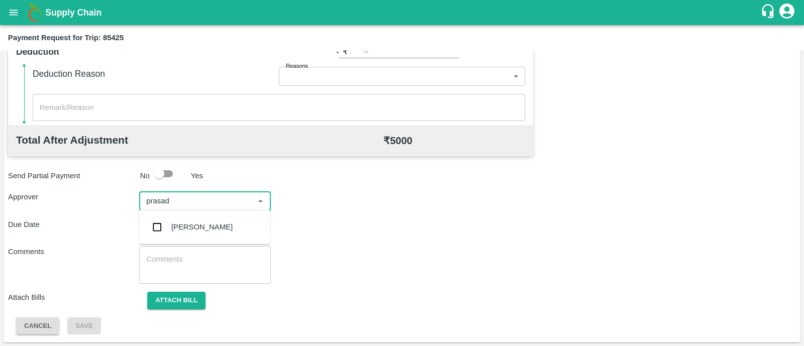
click at [210, 223] on div "[PERSON_NAME]" at bounding box center [201, 227] width 61 height 11
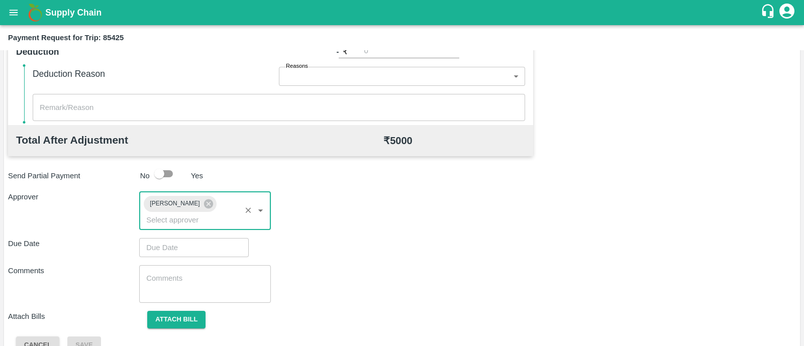
type input "DD/MM/YYYY hh:mm aa"
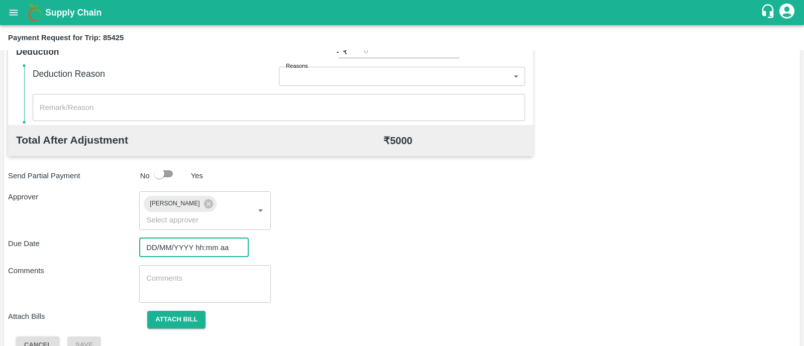
click at [209, 238] on input "DD/MM/YYYY hh:mm aa" at bounding box center [190, 247] width 102 height 19
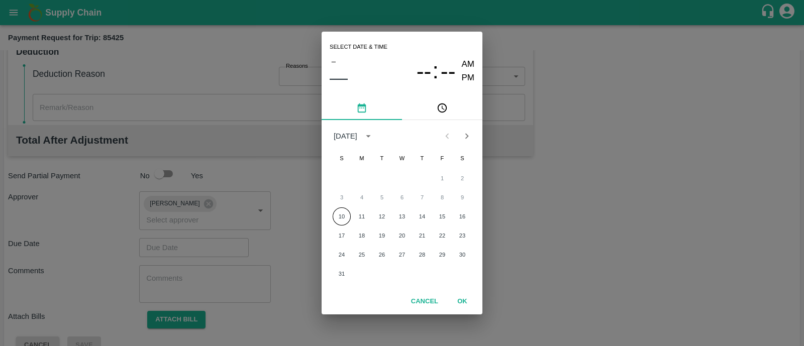
click at [371, 218] on div "10 11 12 13 14 15 16" at bounding box center [402, 217] width 161 height 18
click at [367, 218] on button "11" at bounding box center [362, 217] width 18 height 18
type input "[DATE] 12:00 AM"
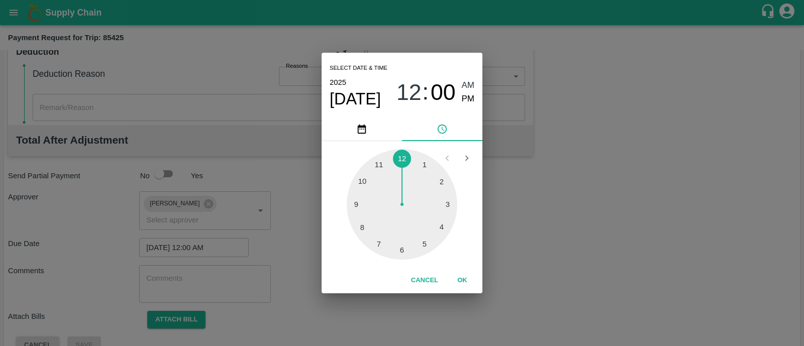
click at [462, 281] on button "OK" at bounding box center [462, 281] width 32 height 18
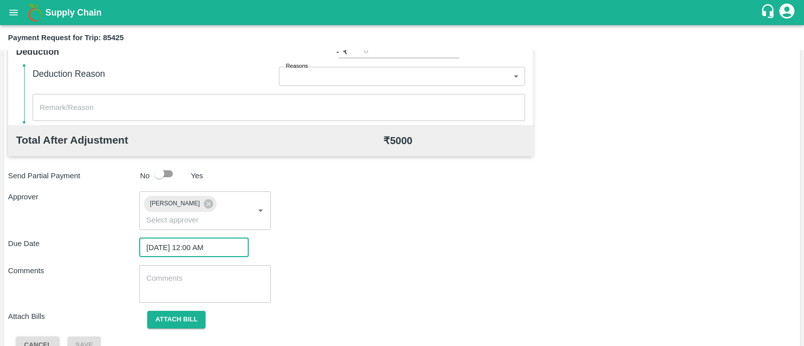
click at [196, 279] on textarea at bounding box center [204, 283] width 117 height 21
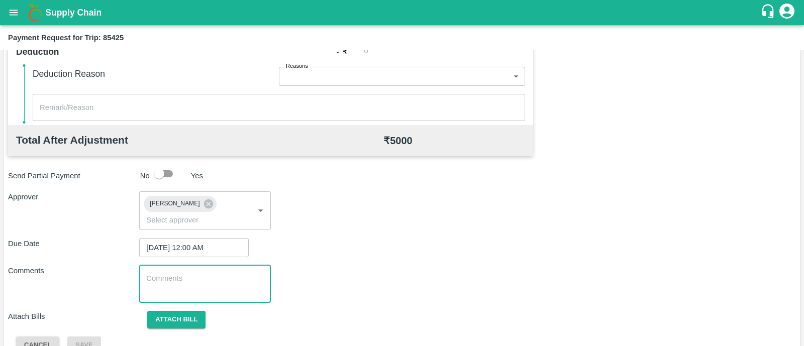
paste textarea "Transport Bill"
type textarea "Transport Bill"
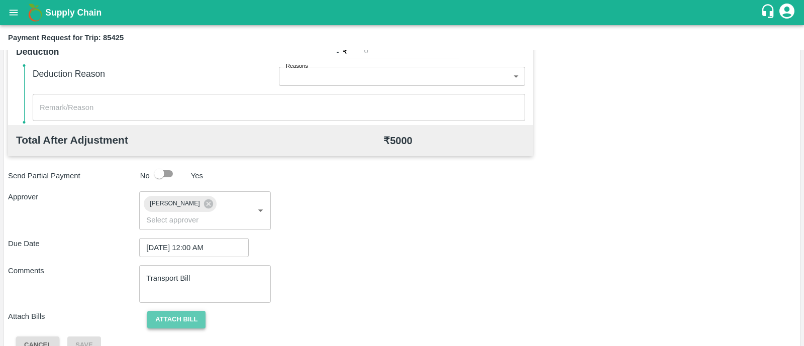
click at [189, 311] on button "Attach bill" at bounding box center [176, 320] width 58 height 18
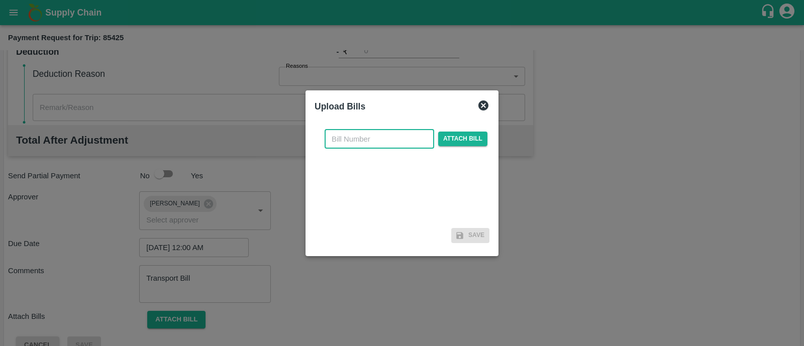
click at [353, 137] on input "text" at bounding box center [380, 139] width 110 height 19
type input "1167"
click at [452, 138] on span "Attach bill" at bounding box center [462, 139] width 49 height 15
click at [0, 0] on input "Attach bill" at bounding box center [0, 0] width 0 height 0
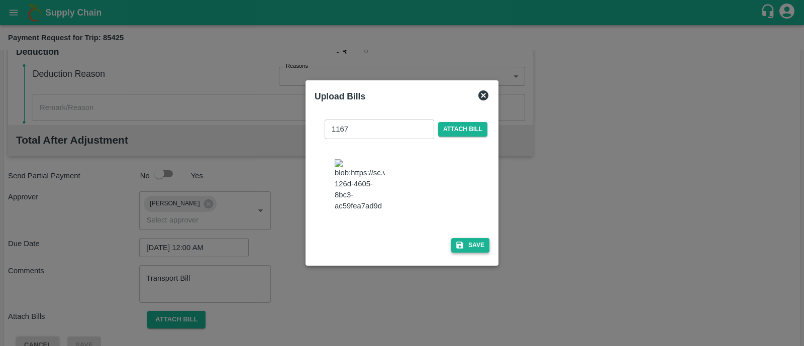
click at [470, 245] on button "Save" at bounding box center [470, 245] width 38 height 15
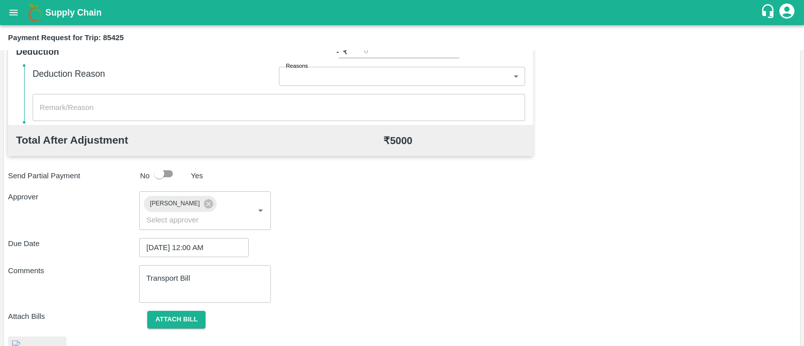
scroll to position [489, 0]
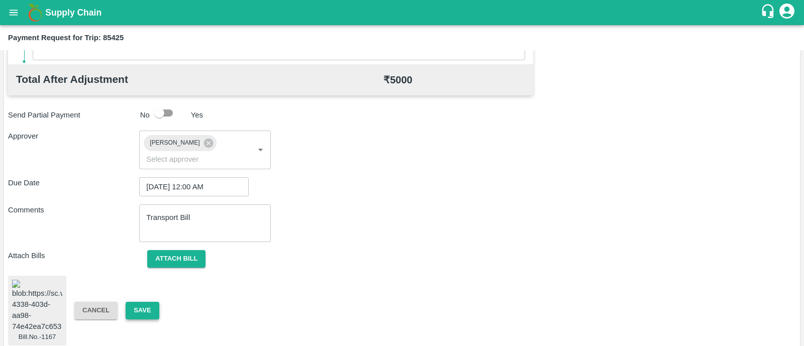
click at [153, 302] on button "Save" at bounding box center [142, 311] width 33 height 18
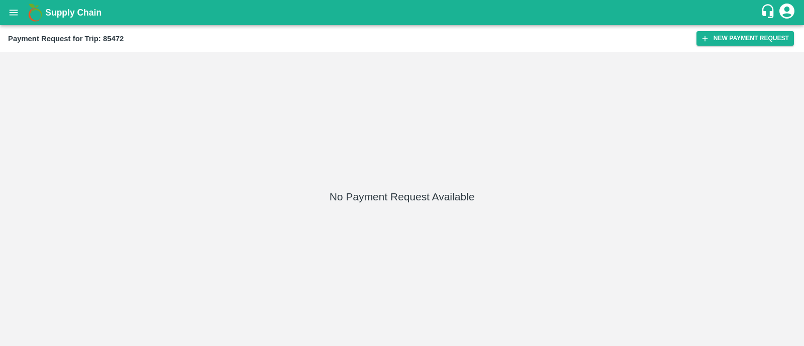
click at [762, 30] on div "Payment Request for Trip: 85472 New Payment Request" at bounding box center [402, 38] width 804 height 27
click at [763, 39] on button "New Payment Request" at bounding box center [744, 38] width 97 height 15
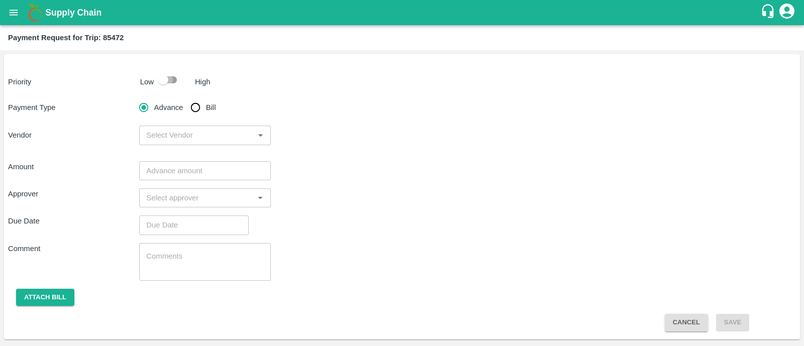
click at [165, 87] on input "checkbox" at bounding box center [163, 79] width 57 height 19
checkbox input "true"
click at [194, 106] on input "Bill" at bounding box center [195, 107] width 20 height 20
radio input "true"
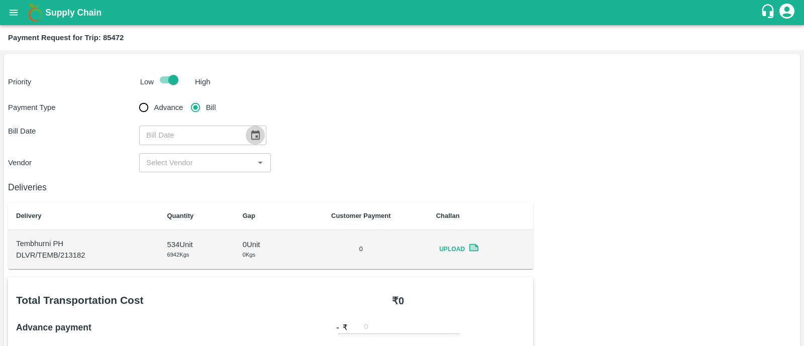
click at [253, 132] on icon "Choose date" at bounding box center [255, 135] width 9 height 10
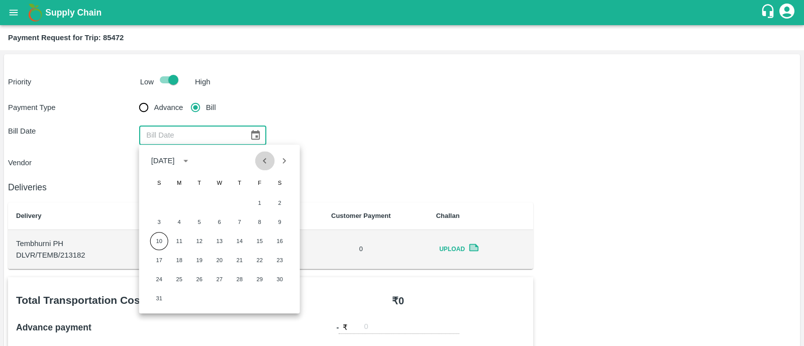
click at [263, 160] on icon "Previous month" at bounding box center [264, 160] width 11 height 11
click at [242, 260] on button "24" at bounding box center [240, 260] width 18 height 18
type input "[DATE]"
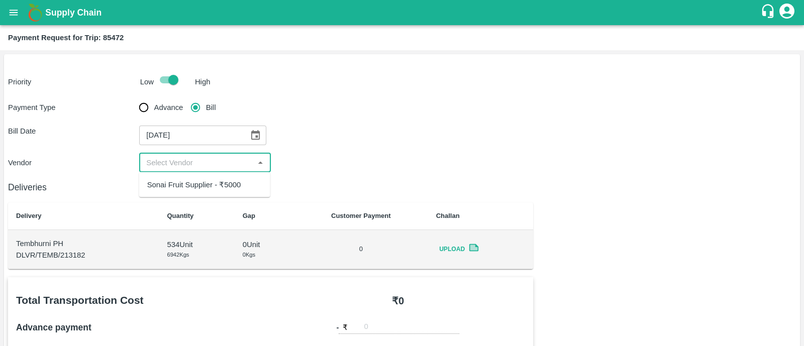
click at [205, 164] on input "input" at bounding box center [196, 162] width 109 height 13
click at [208, 179] on div "Sonai Fruit Supplier - ₹5000" at bounding box center [194, 184] width 94 height 11
type input "Sonai Fruit Supplier - ₹5000"
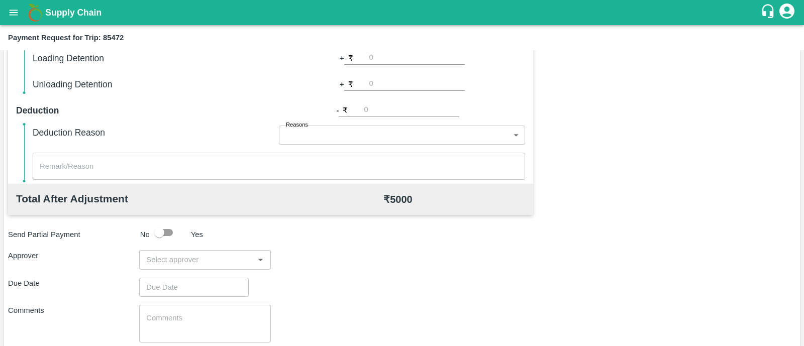
scroll to position [387, 0]
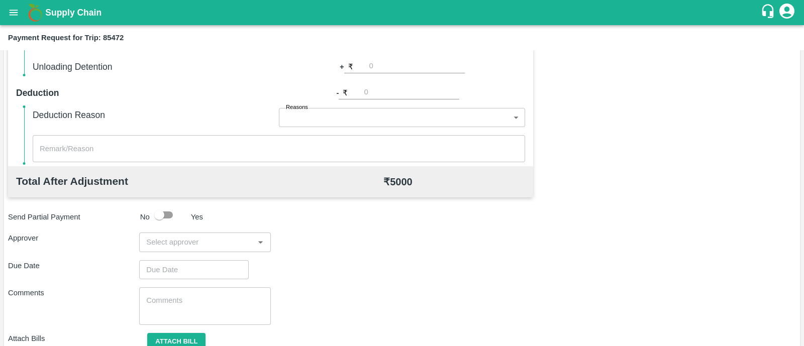
click at [201, 244] on input "input" at bounding box center [196, 242] width 109 height 13
type input "prasad"
click at [201, 267] on div "[PERSON_NAME]" at bounding box center [201, 268] width 61 height 11
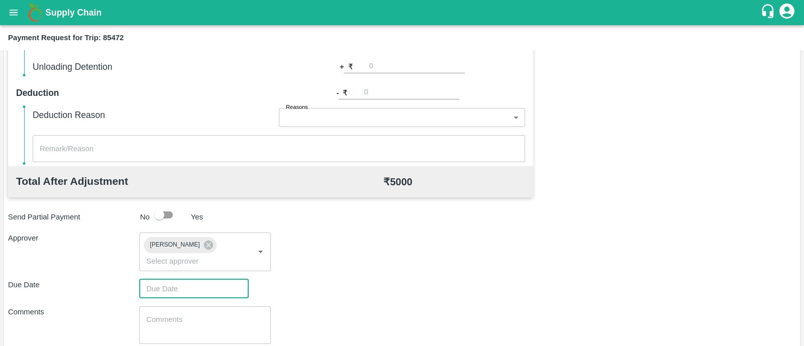
type input "DD/MM/YYYY hh:mm aa"
click at [201, 279] on input "DD/MM/YYYY hh:mm aa" at bounding box center [190, 288] width 102 height 19
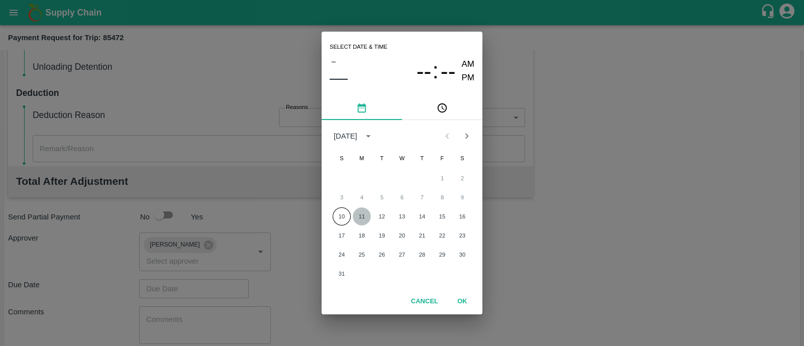
click at [359, 209] on button "11" at bounding box center [362, 217] width 18 height 18
type input "[DATE] 12:00 AM"
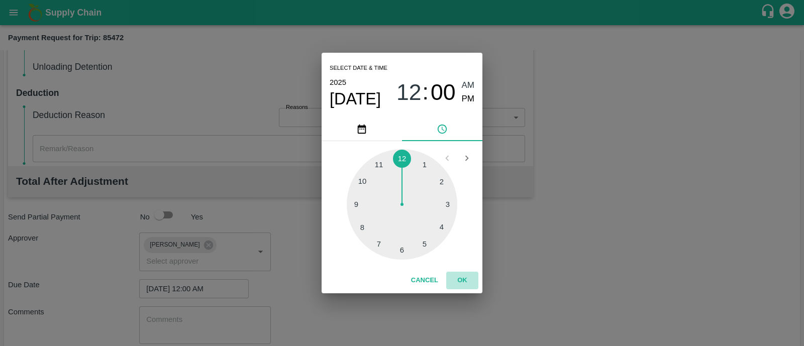
click at [460, 274] on button "OK" at bounding box center [462, 281] width 32 height 18
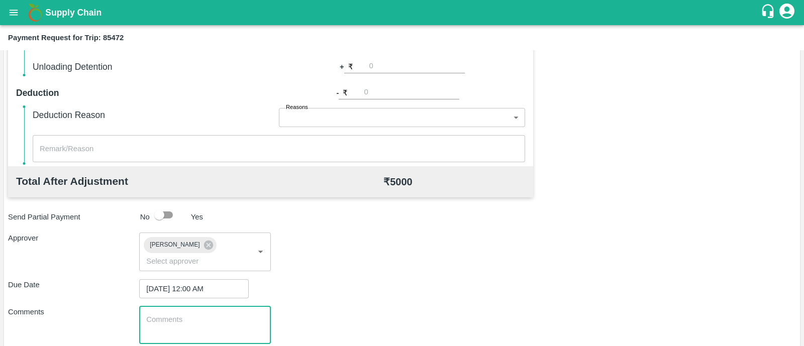
click at [203, 315] on textarea at bounding box center [204, 325] width 117 height 21
paste textarea "Transport Bill"
type textarea "Transport Bill"
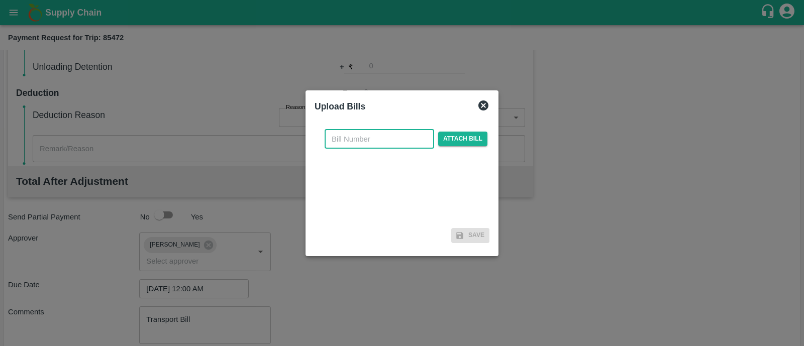
click at [364, 137] on input "text" at bounding box center [380, 139] width 110 height 19
type input "1169"
click at [473, 139] on span "Attach bill" at bounding box center [462, 139] width 49 height 15
click at [0, 0] on input "Attach bill" at bounding box center [0, 0] width 0 height 0
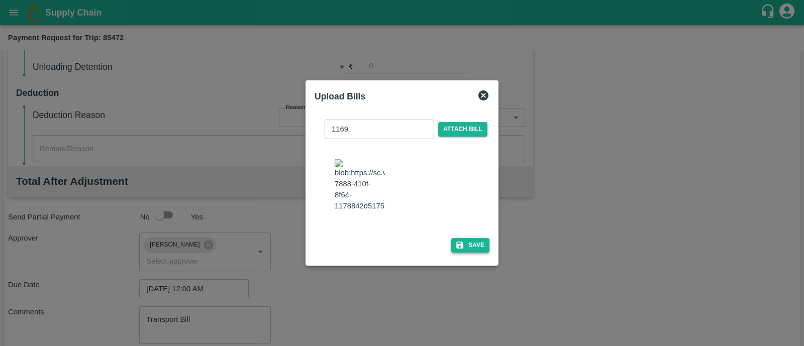
click at [467, 242] on div "1169 ​ Attach bill Save" at bounding box center [402, 184] width 175 height 145
click at [467, 242] on button "Save" at bounding box center [470, 245] width 38 height 15
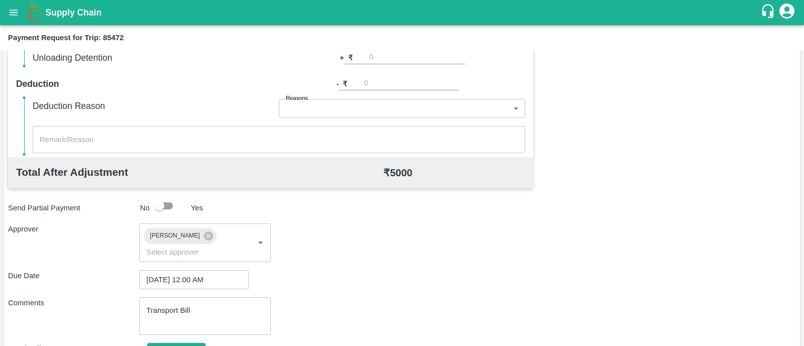
scroll to position [491, 0]
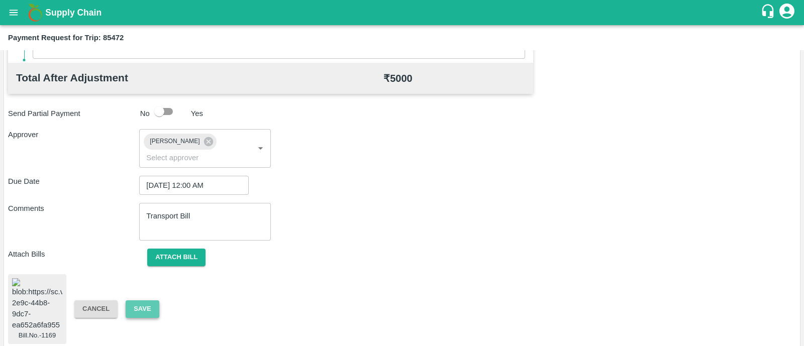
click at [138, 300] on button "Save" at bounding box center [142, 309] width 33 height 18
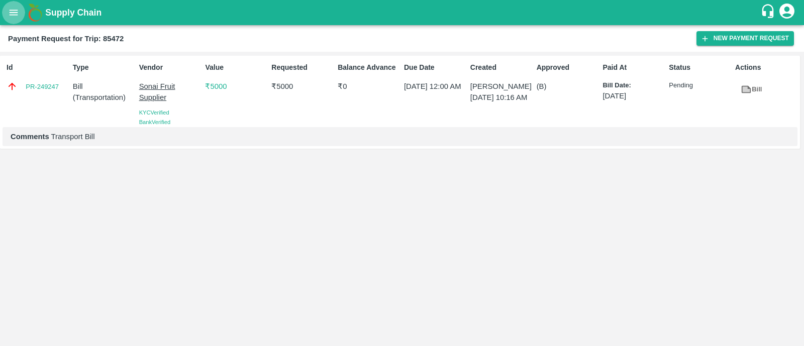
click at [17, 12] on icon "open drawer" at bounding box center [14, 13] width 9 height 6
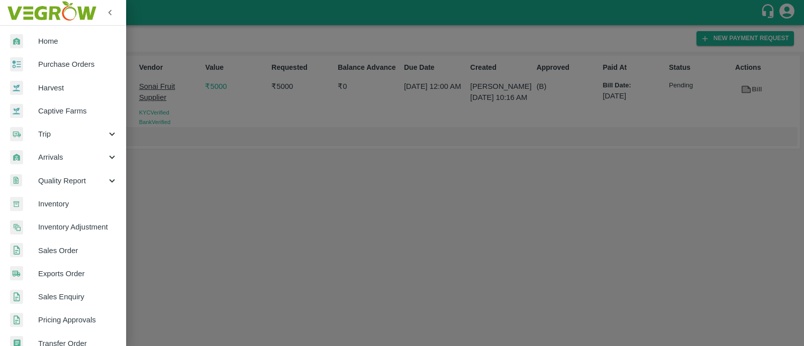
scroll to position [226, 0]
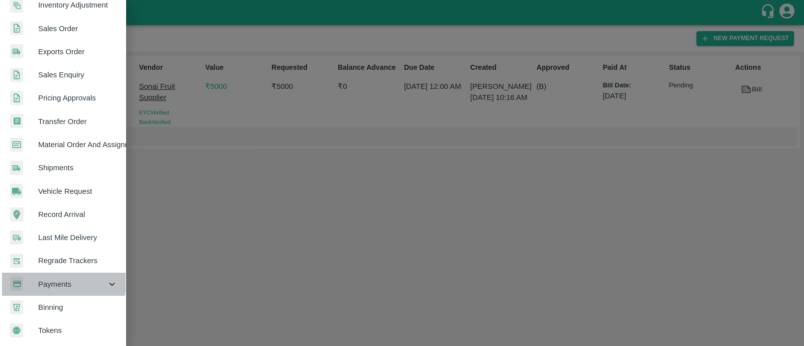
click at [47, 279] on span "Payments" at bounding box center [72, 284] width 68 height 11
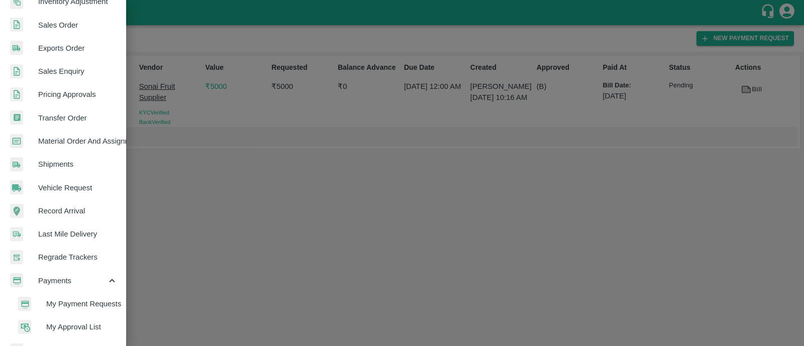
click at [95, 299] on span "My Payment Requests" at bounding box center [81, 303] width 71 height 11
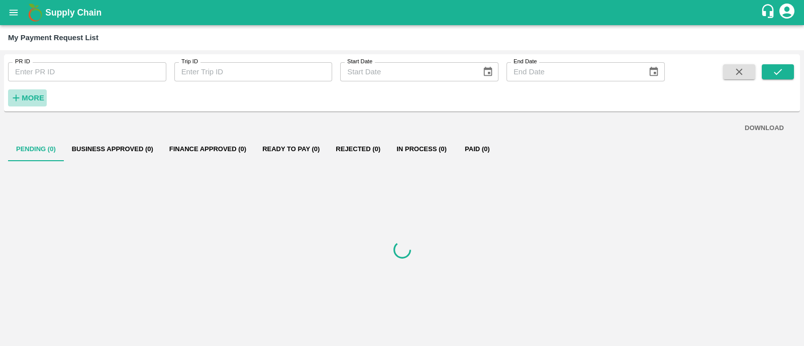
click at [25, 99] on strong "More" at bounding box center [33, 98] width 23 height 8
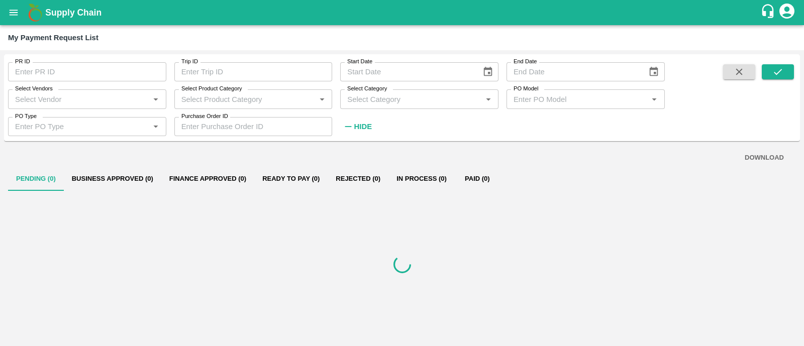
click at [73, 102] on input "Select Vendors" at bounding box center [79, 98] width 136 height 13
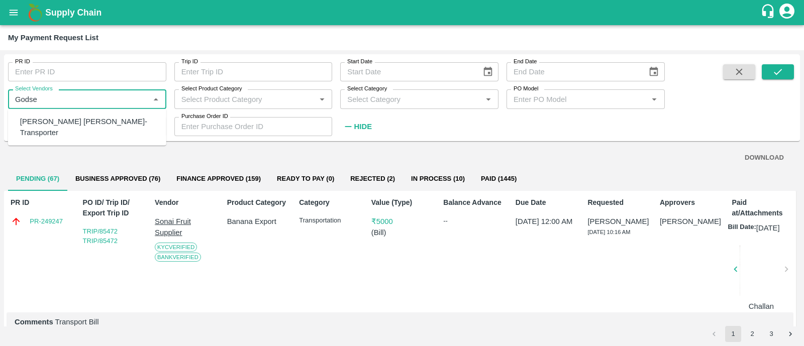
click at [73, 122] on div "Dnyaneshwar Vitthal Godse-Transporter" at bounding box center [89, 127] width 138 height 23
type input "Dnyaneshwar Vitthal Godse-Transporter"
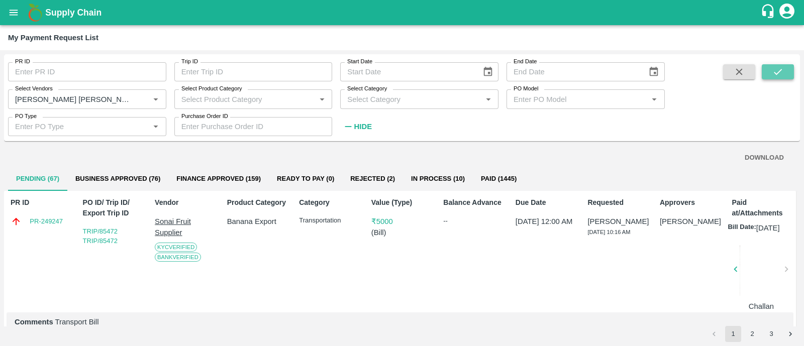
click at [773, 79] on button "submit" at bounding box center [778, 71] width 32 height 15
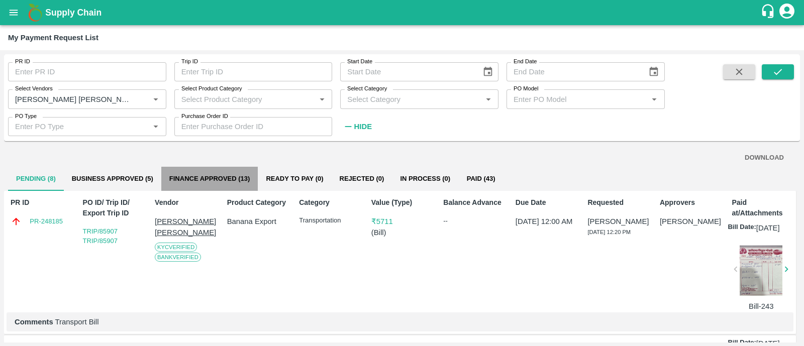
click at [229, 179] on button "Finance Approved (13)" at bounding box center [209, 179] width 97 height 24
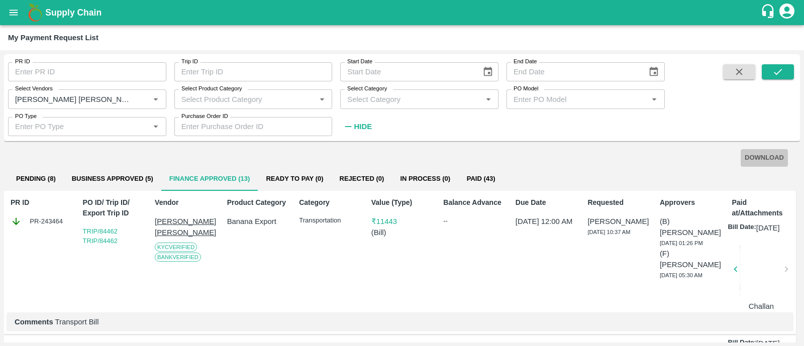
click at [773, 159] on button "DOWNLOAD" at bounding box center [764, 158] width 47 height 18
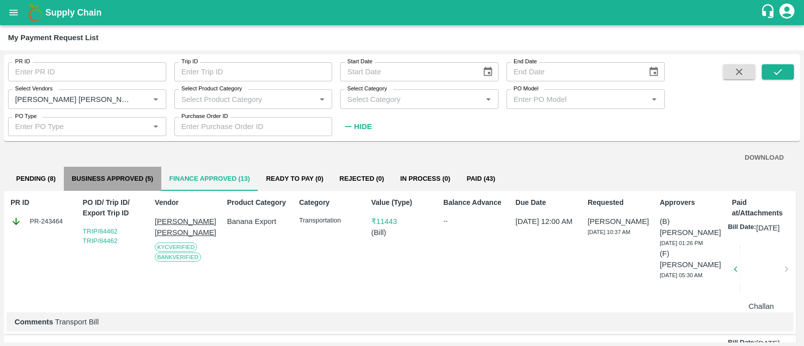
click at [136, 177] on button "Business Approved (5)" at bounding box center [112, 179] width 97 height 24
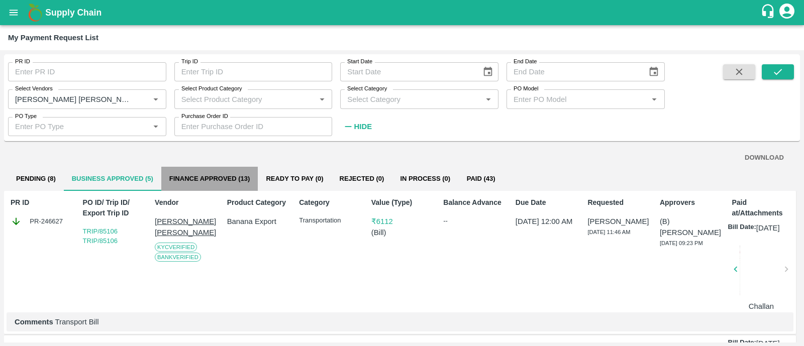
click at [222, 178] on button "Finance Approved (13)" at bounding box center [209, 179] width 97 height 24
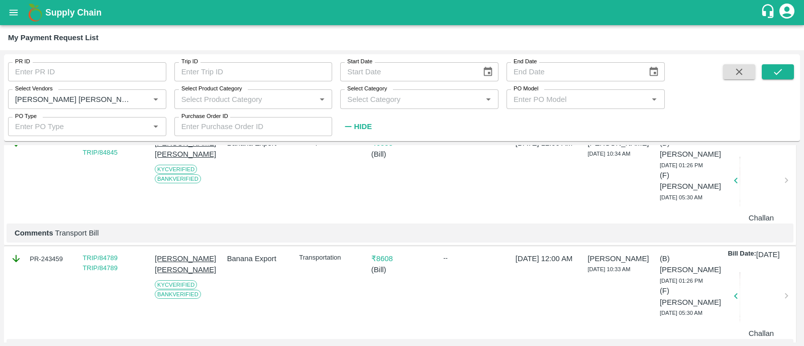
scroll to position [230, 0]
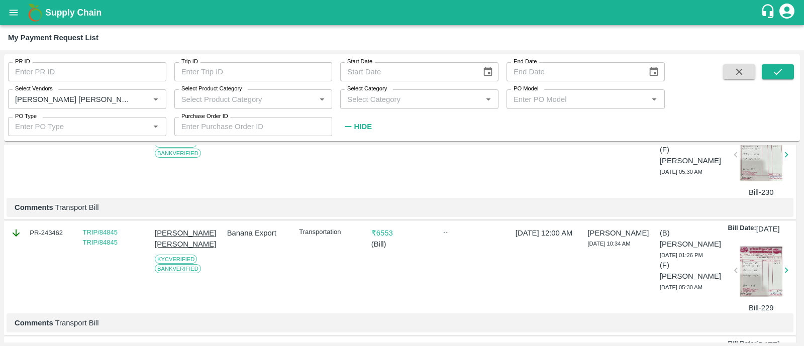
click at [18, 14] on icon "open drawer" at bounding box center [13, 12] width 11 height 11
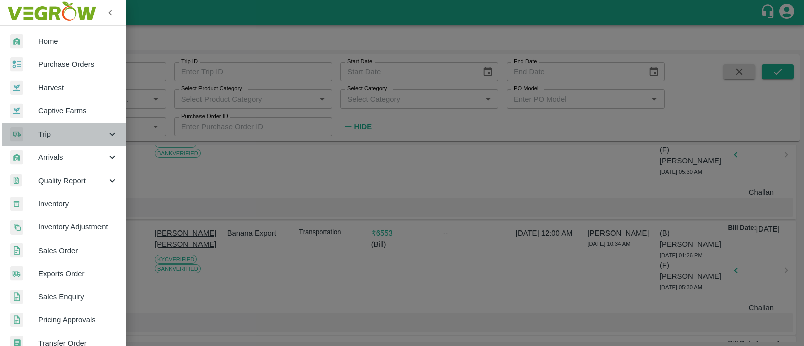
click at [65, 127] on div "Trip" at bounding box center [63, 134] width 126 height 23
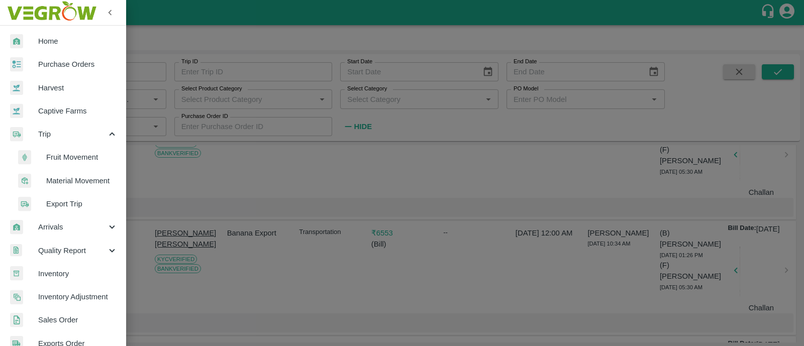
click at [71, 159] on span "Fruit Movement" at bounding box center [81, 157] width 71 height 11
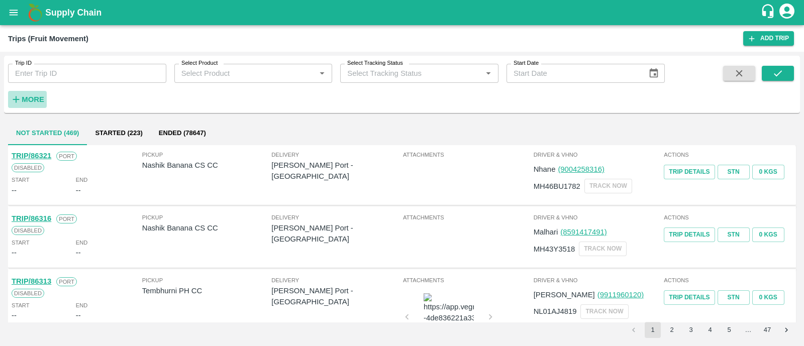
click at [43, 93] on h6 "More" at bounding box center [33, 99] width 23 height 13
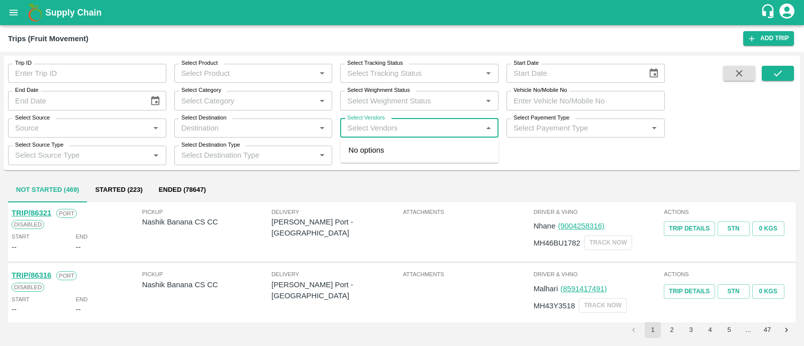
click at [406, 125] on input "Select Vendors" at bounding box center [411, 128] width 136 height 13
type input "[DEMOGRAPHIC_DATA]"
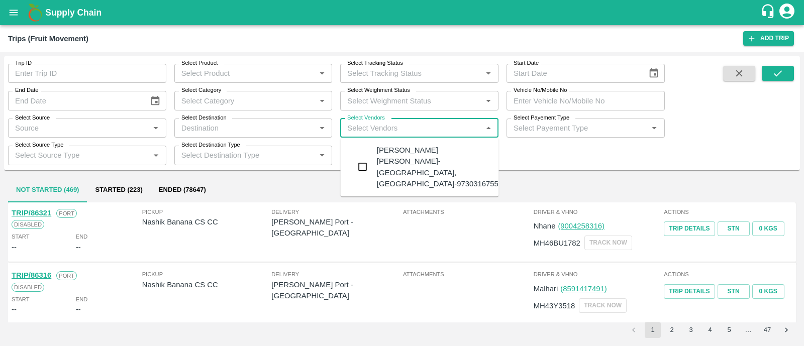
click at [406, 151] on div "[PERSON_NAME] [PERSON_NAME]-[GEOGRAPHIC_DATA], [GEOGRAPHIC_DATA]-9730316755" at bounding box center [438, 167] width 122 height 45
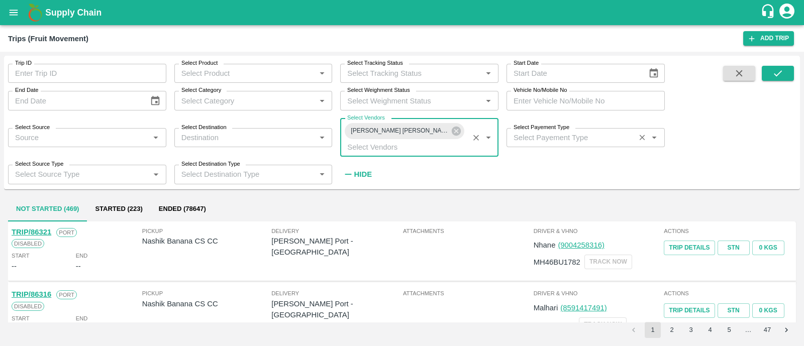
click at [555, 144] on div "Select Payement Type   *" at bounding box center [585, 137] width 158 height 19
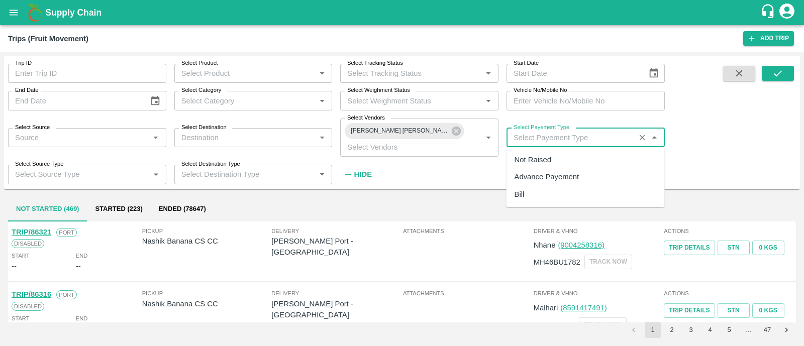
click at [546, 153] on div "Not Raised" at bounding box center [585, 159] width 158 height 17
type input "Not Raised"
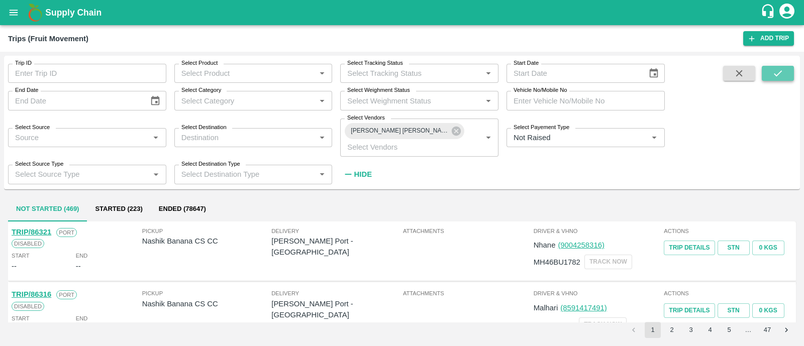
click at [785, 71] on button "submit" at bounding box center [778, 73] width 32 height 15
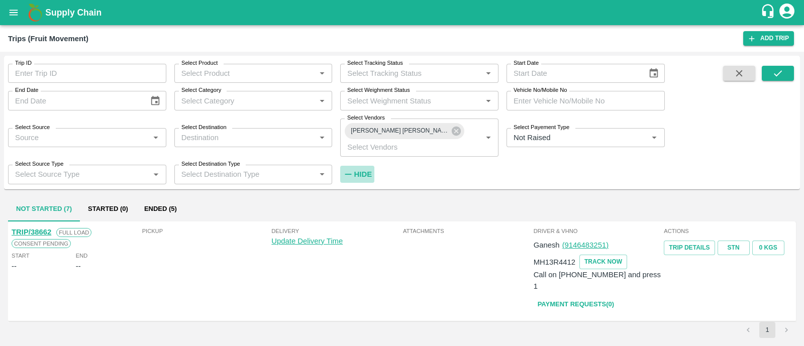
click at [373, 179] on button "Hide" at bounding box center [357, 174] width 34 height 17
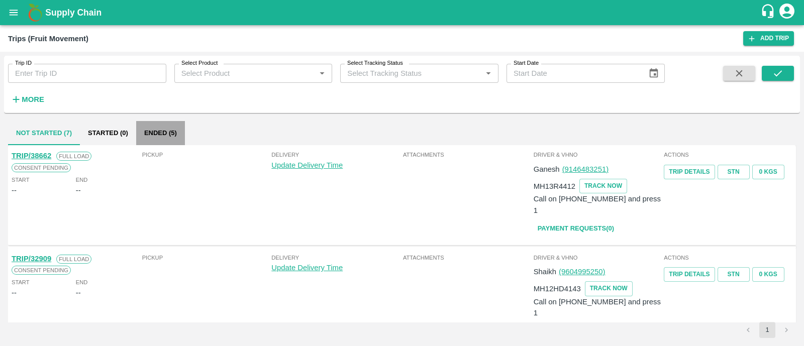
click at [165, 141] on button "Ended (5)" at bounding box center [160, 133] width 49 height 24
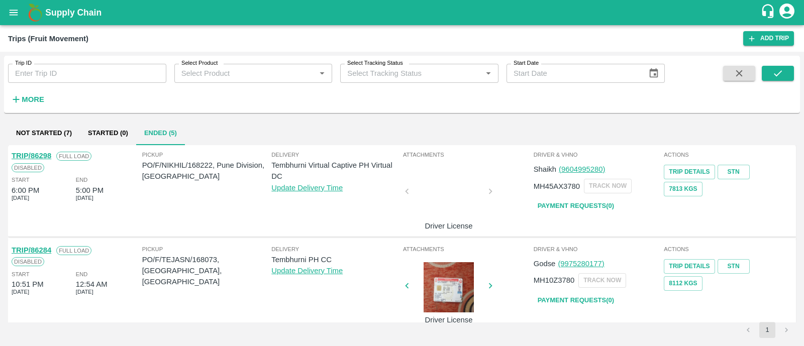
scroll to position [294, 0]
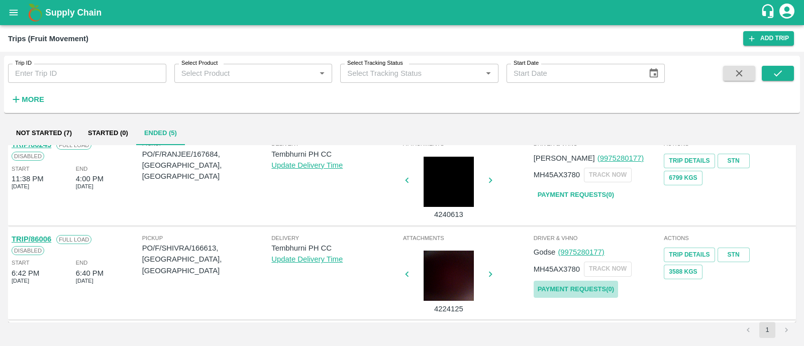
click at [565, 288] on link "Payment Requests( 0 )" at bounding box center [576, 290] width 84 height 18
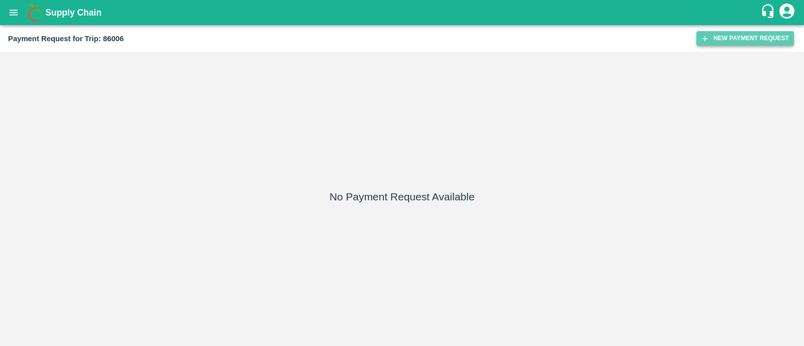
click at [764, 43] on button "New Payment Request" at bounding box center [744, 38] width 97 height 15
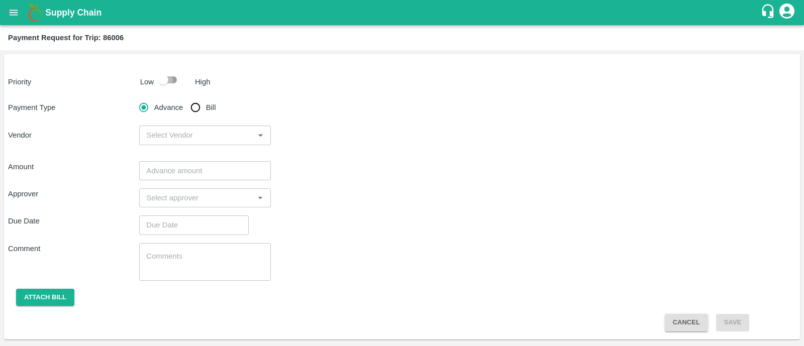
click at [174, 82] on input "checkbox" at bounding box center [163, 79] width 57 height 19
checkbox input "true"
click at [201, 117] on input "Bill" at bounding box center [195, 107] width 20 height 20
radio input "true"
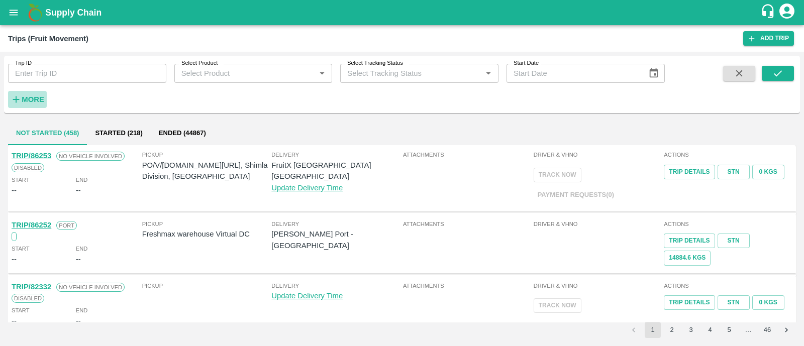
click at [31, 104] on h6 "More" at bounding box center [33, 99] width 23 height 13
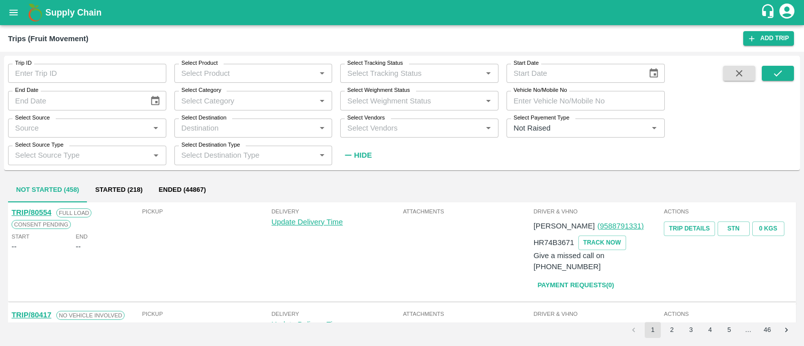
scroll to position [639, 0]
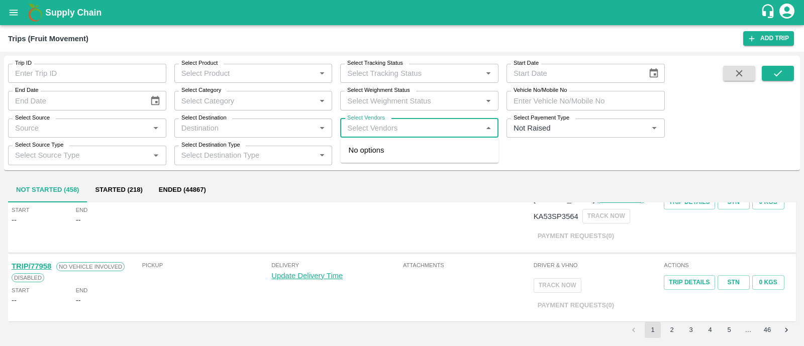
click at [389, 130] on input "Select Vendors" at bounding box center [411, 128] width 136 height 13
type input "[DEMOGRAPHIC_DATA]"
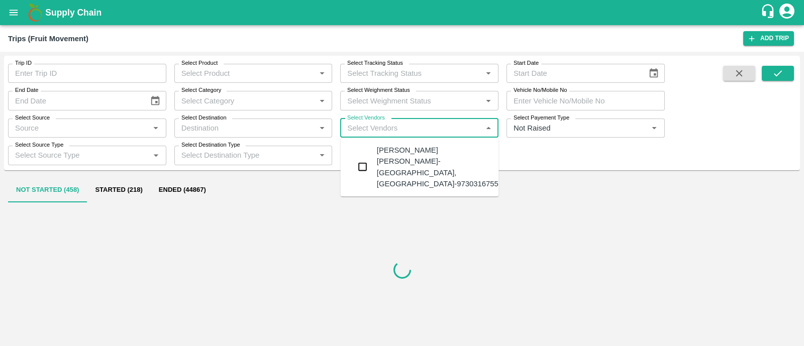
click at [388, 146] on div "[PERSON_NAME] [PERSON_NAME]-[GEOGRAPHIC_DATA], [GEOGRAPHIC_DATA]-9730316755" at bounding box center [438, 167] width 122 height 45
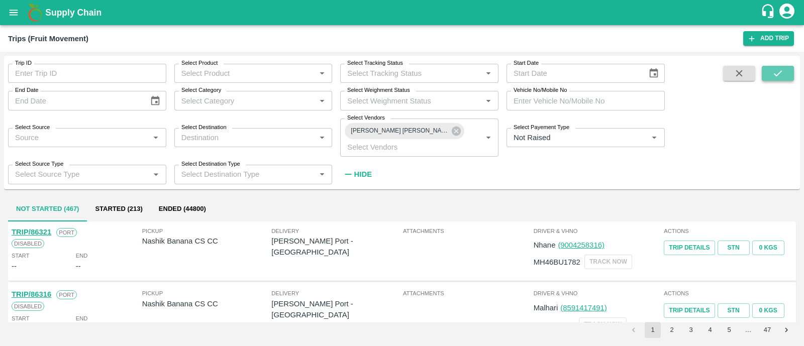
click at [784, 68] on button "submit" at bounding box center [778, 73] width 32 height 15
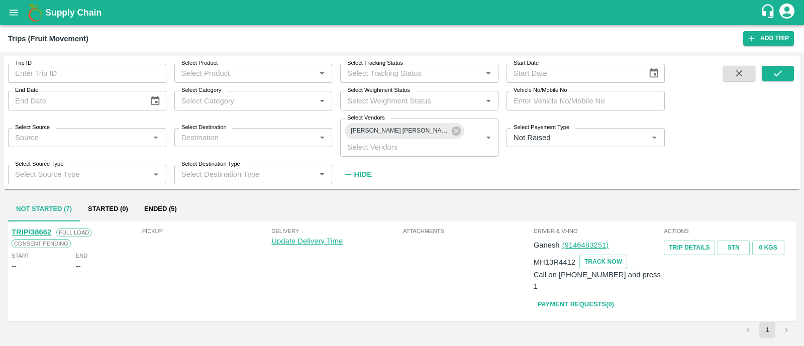
click at [348, 185] on div "Trip ID Trip ID Select Product Select Product   * Select Tracking Status Select…" at bounding box center [402, 122] width 796 height 133
click at [355, 179] on h6 "Hide" at bounding box center [363, 174] width 18 height 13
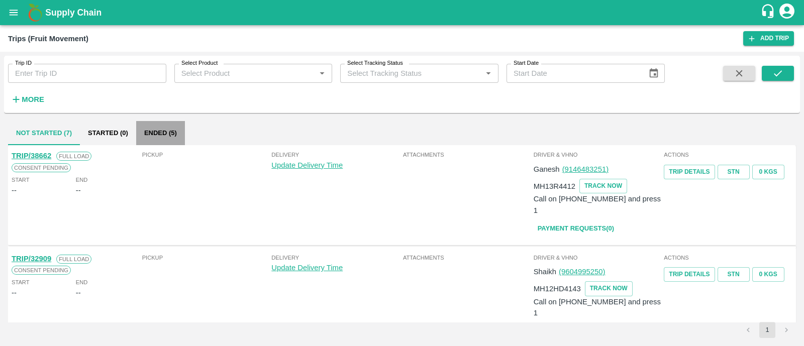
click at [156, 129] on button "Ended (5)" at bounding box center [160, 133] width 49 height 24
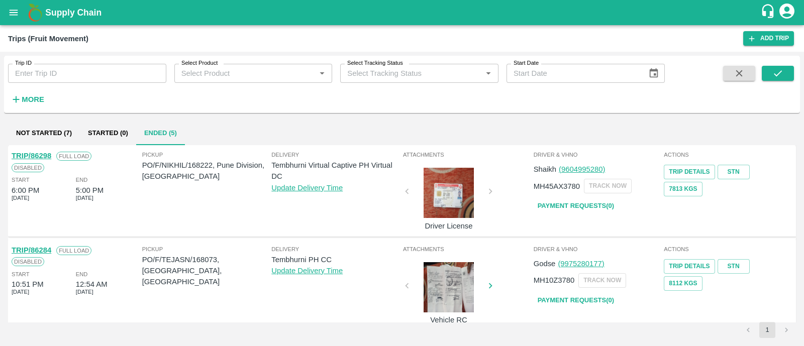
scroll to position [294, 0]
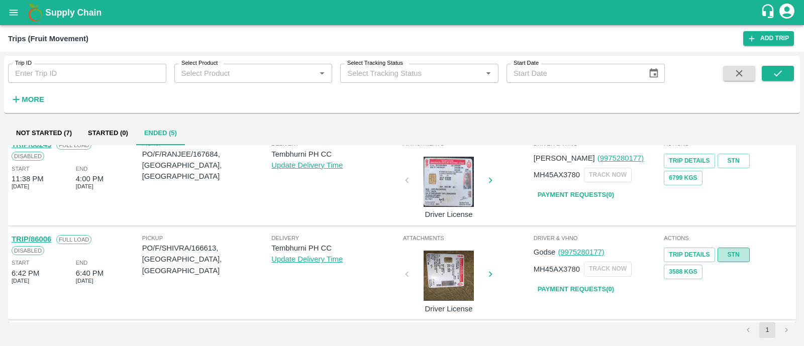
click at [739, 253] on link "STN" at bounding box center [733, 255] width 32 height 15
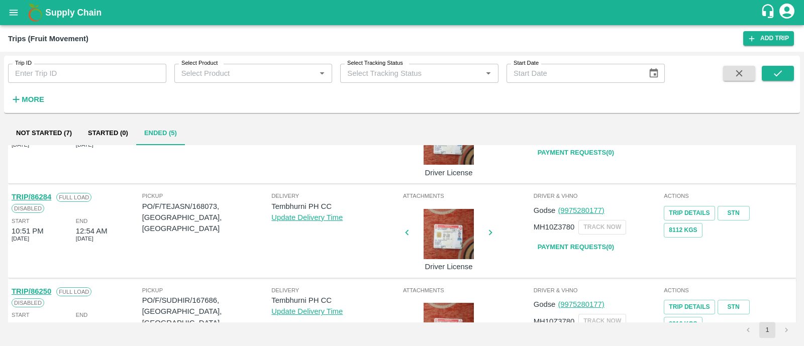
scroll to position [0, 0]
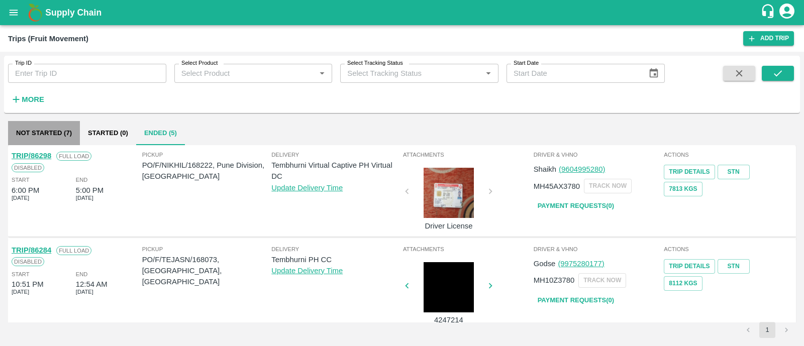
click at [62, 139] on button "Not Started (7)" at bounding box center [44, 133] width 72 height 24
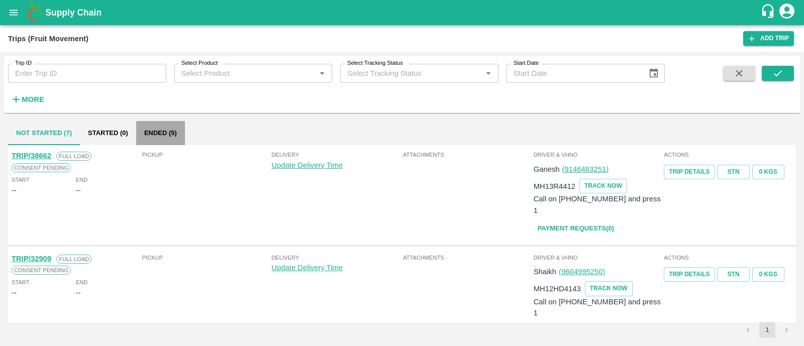
click at [171, 142] on button "Ended (5)" at bounding box center [160, 133] width 49 height 24
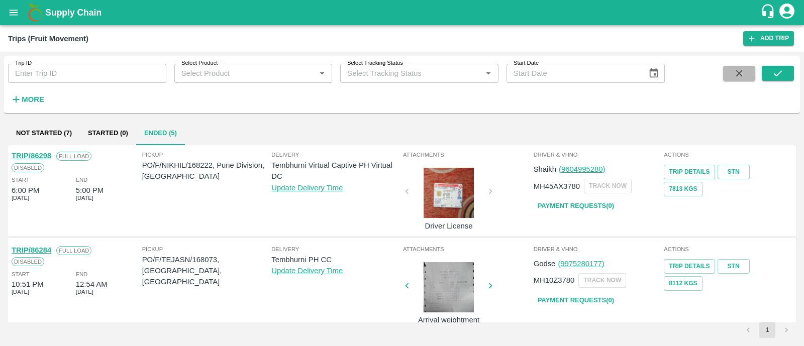
click at [737, 76] on icon "button" at bounding box center [739, 73] width 11 height 11
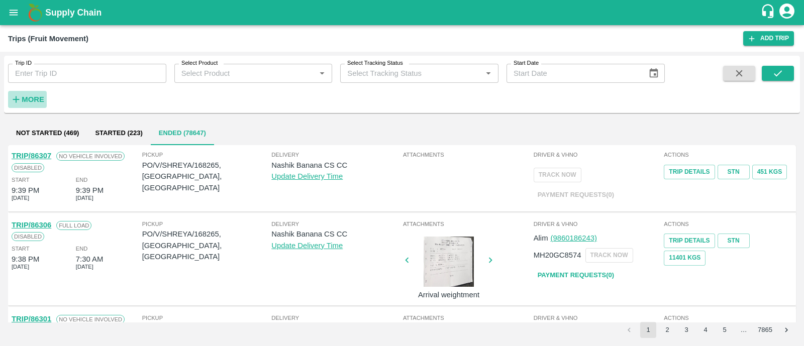
click at [44, 96] on button "More" at bounding box center [27, 99] width 39 height 17
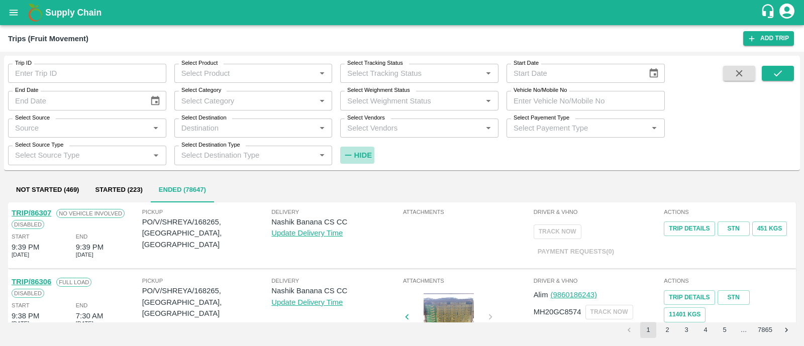
click at [354, 158] on strong "Hide" at bounding box center [363, 155] width 18 height 8
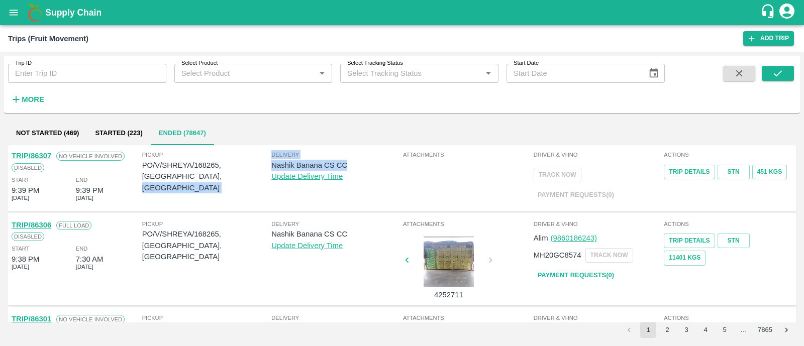
drag, startPoint x: 357, startPoint y: 163, endPoint x: 248, endPoint y: 207, distance: 117.5
click at [248, 207] on div "Pickup PO/V/SHREYA/168265, [GEOGRAPHIC_DATA], [GEOGRAPHIC_DATA] Delivery Nashik…" at bounding box center [271, 178] width 261 height 61
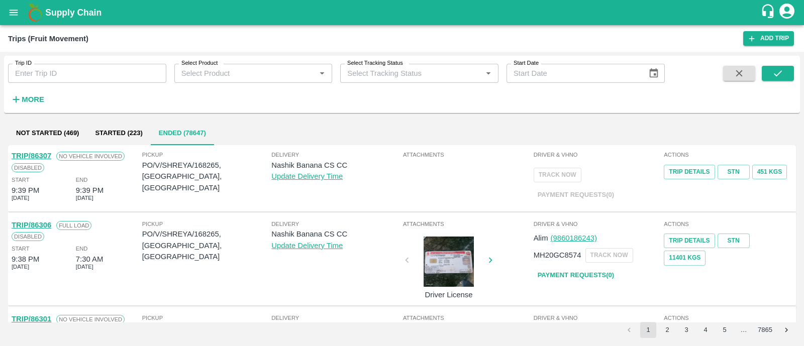
click at [306, 197] on div "Delivery Nashik Banana CS CC Update Delivery Time" at bounding box center [336, 178] width 130 height 56
click at [378, 201] on div "Delivery Nashik Banana CS CC Update Delivery Time" at bounding box center [336, 178] width 130 height 56
click at [784, 69] on button "submit" at bounding box center [778, 73] width 32 height 15
click at [774, 66] on button "submit" at bounding box center [778, 73] width 32 height 15
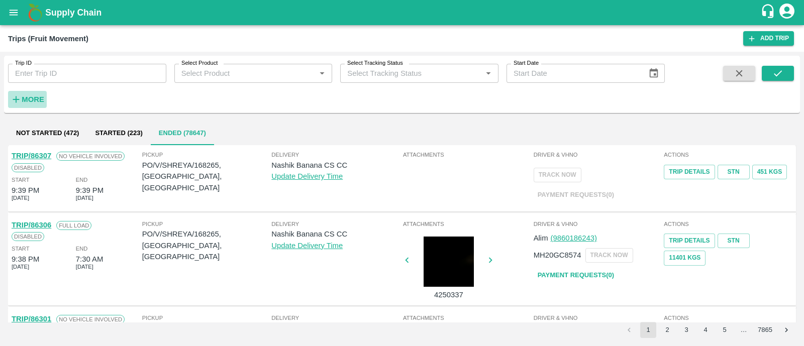
click at [40, 97] on strong "More" at bounding box center [33, 99] width 23 height 8
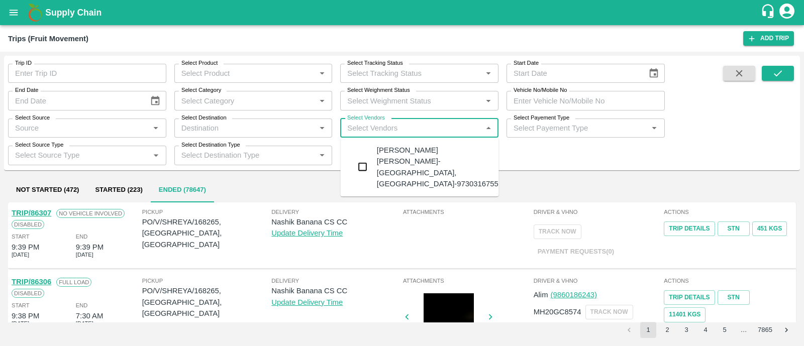
click at [417, 129] on input "Select Vendors" at bounding box center [411, 128] width 136 height 13
click at [425, 153] on div "[PERSON_NAME] [PERSON_NAME]-[GEOGRAPHIC_DATA], [GEOGRAPHIC_DATA]-9730316755" at bounding box center [438, 167] width 122 height 45
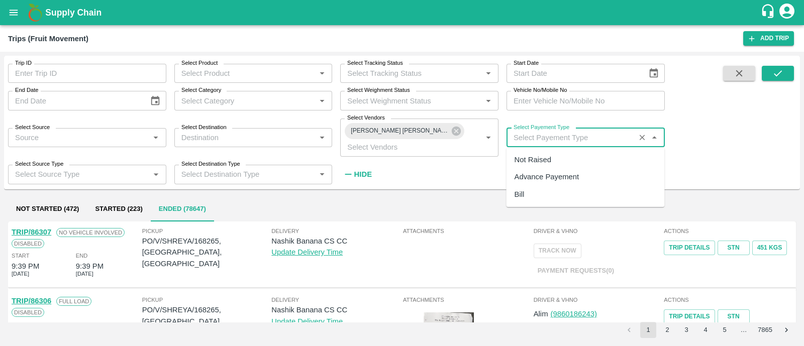
click at [520, 142] on input "Select Payement Type" at bounding box center [570, 137] width 123 height 13
click at [529, 153] on div "Not Raised" at bounding box center [585, 159] width 158 height 17
type input "Not Raised"
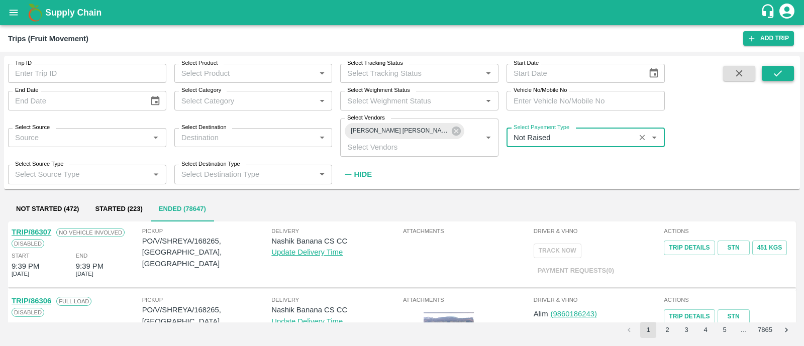
click at [787, 79] on button "submit" at bounding box center [778, 73] width 32 height 15
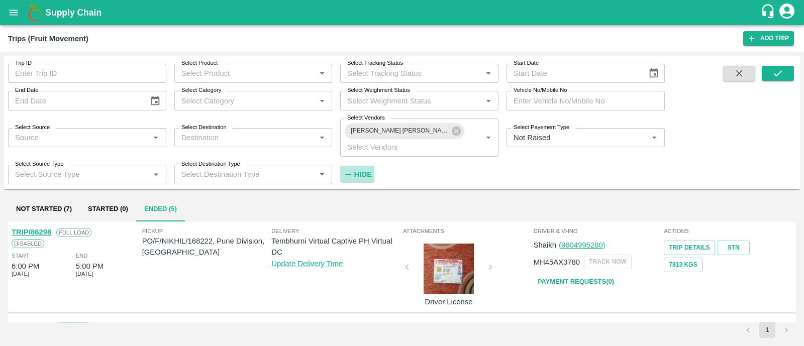
click at [362, 174] on strong "Hide" at bounding box center [363, 174] width 18 height 8
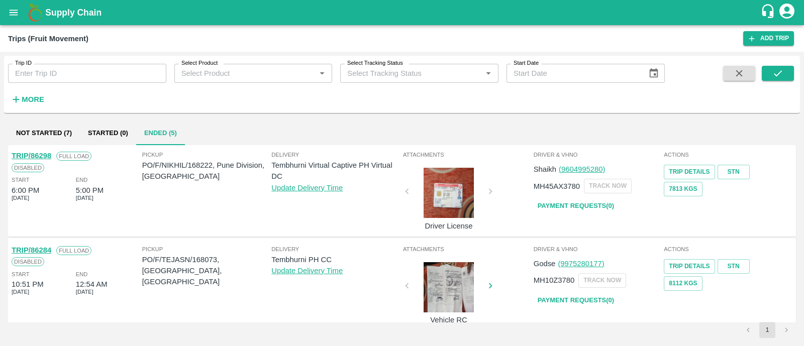
scroll to position [294, 0]
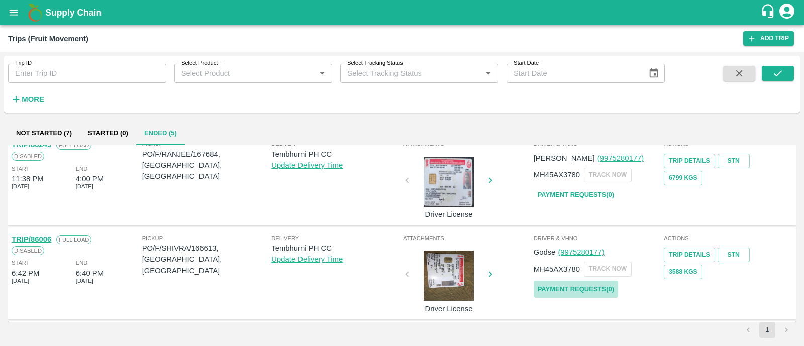
click at [584, 291] on link "Payment Requests( 0 )" at bounding box center [576, 290] width 84 height 18
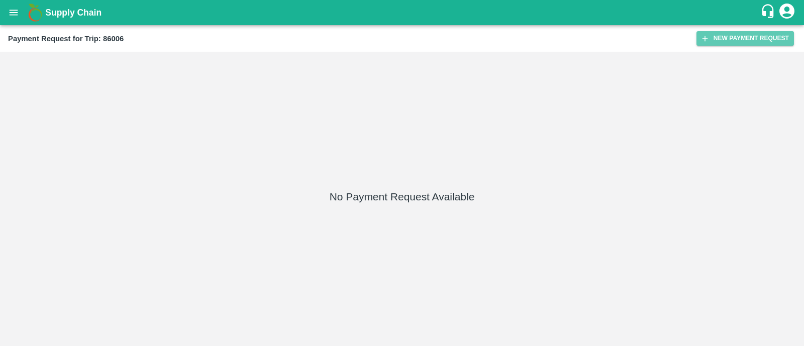
click at [758, 40] on button "New Payment Request" at bounding box center [744, 38] width 97 height 15
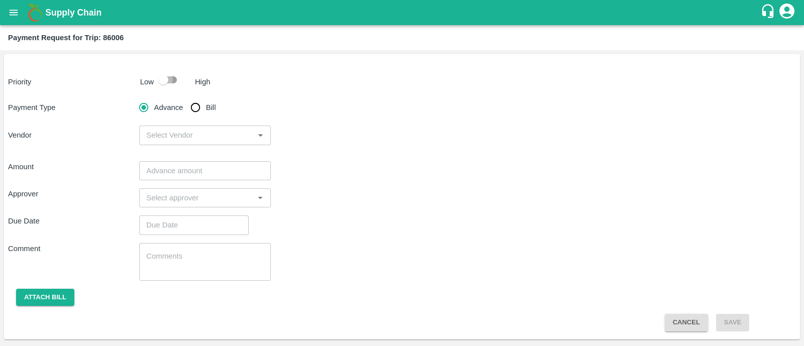
click at [168, 80] on input "checkbox" at bounding box center [163, 79] width 57 height 19
checkbox input "true"
click at [193, 111] on input "Bill" at bounding box center [195, 107] width 20 height 20
radio input "true"
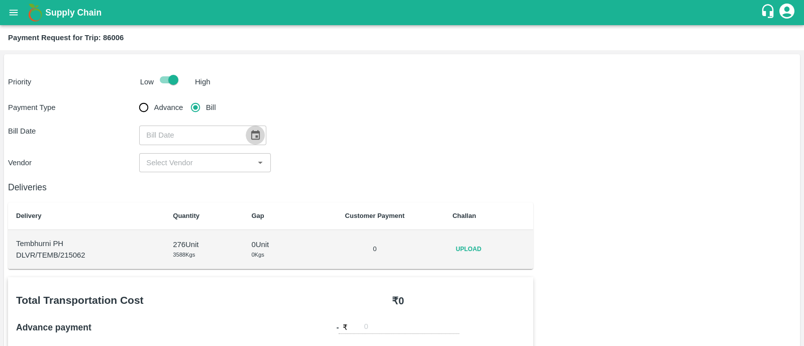
click at [251, 136] on icon "Choose date" at bounding box center [255, 135] width 9 height 10
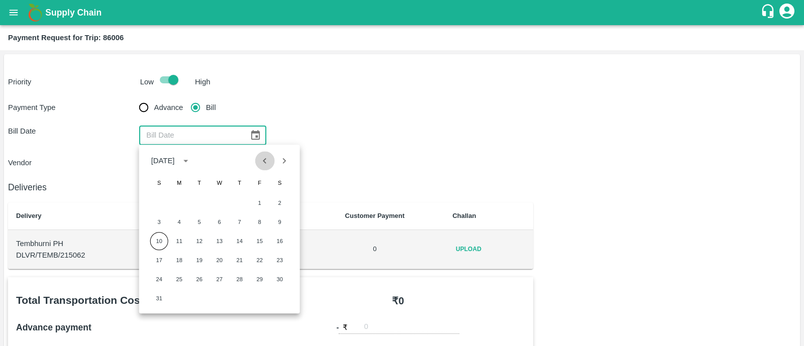
click at [264, 160] on icon "Previous month" at bounding box center [264, 160] width 11 height 11
click at [236, 274] on button "31" at bounding box center [240, 279] width 18 height 18
type input "[DATE]"
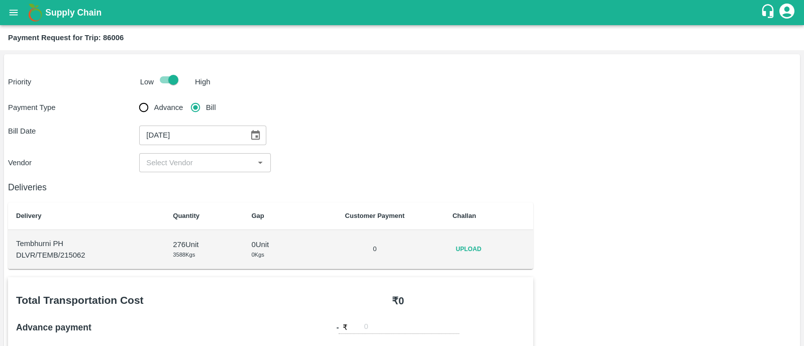
click at [194, 172] on div "​" at bounding box center [204, 162] width 131 height 19
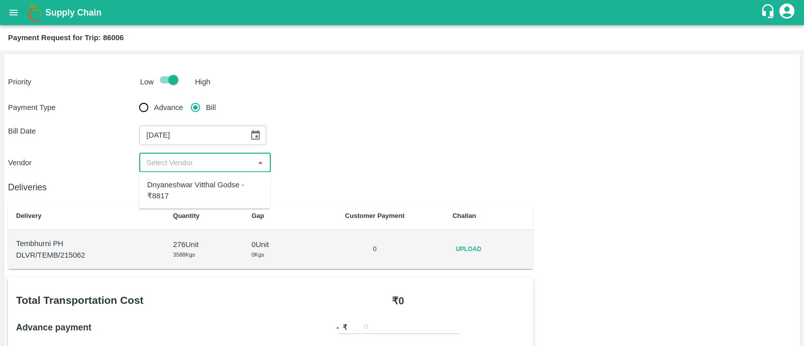
click at [223, 184] on div "Dnyaneshwar Vitthal Godse - ₹8817" at bounding box center [204, 190] width 115 height 23
type input "Dnyaneshwar Vitthal Godse - ₹8817"
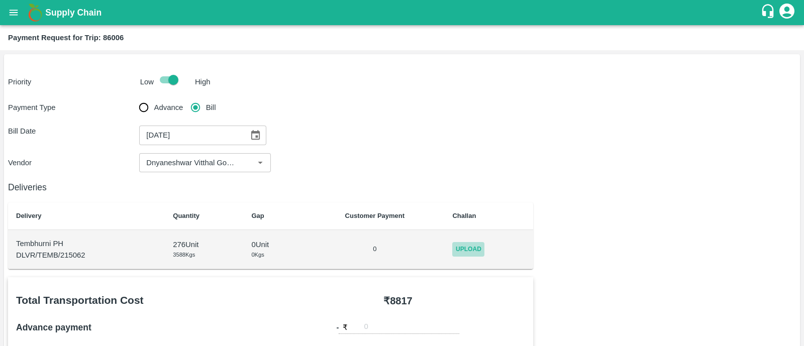
click at [480, 252] on span "Upload" at bounding box center [468, 249] width 32 height 15
click at [0, 0] on input "Upload" at bounding box center [0, 0] width 0 height 0
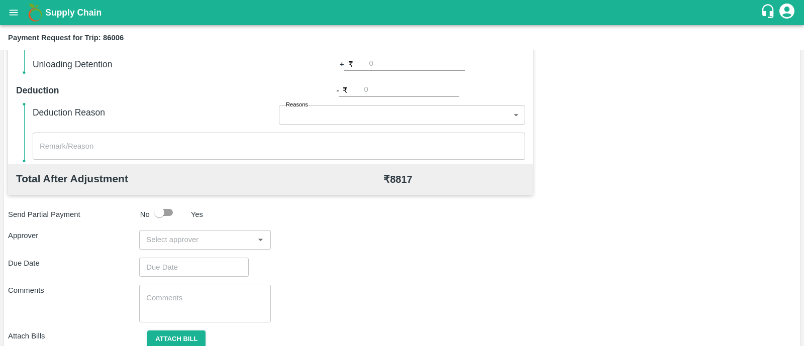
scroll to position [429, 0]
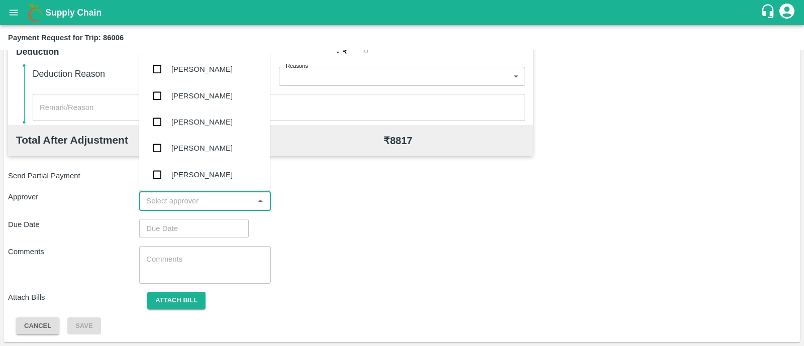
click at [208, 200] on input "input" at bounding box center [196, 200] width 109 height 13
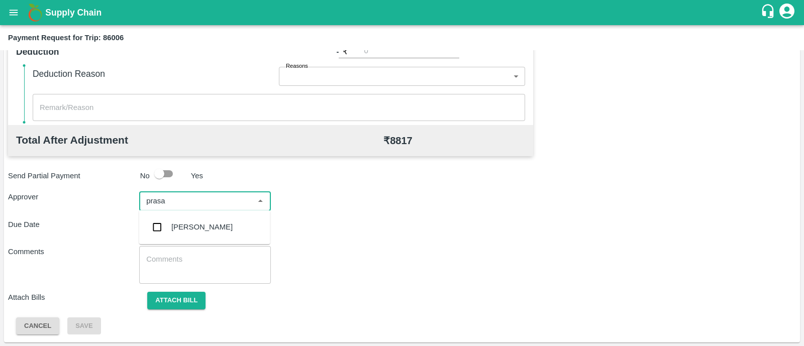
type input "prasad"
click at [212, 222] on div "[PERSON_NAME]" at bounding box center [201, 227] width 61 height 11
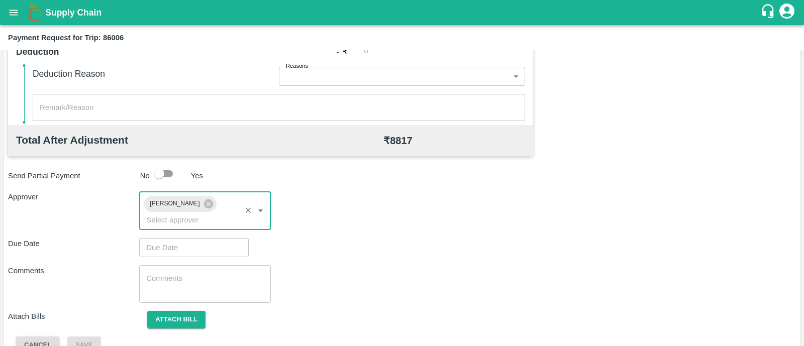
type input "DD/MM/YYYY hh:mm aa"
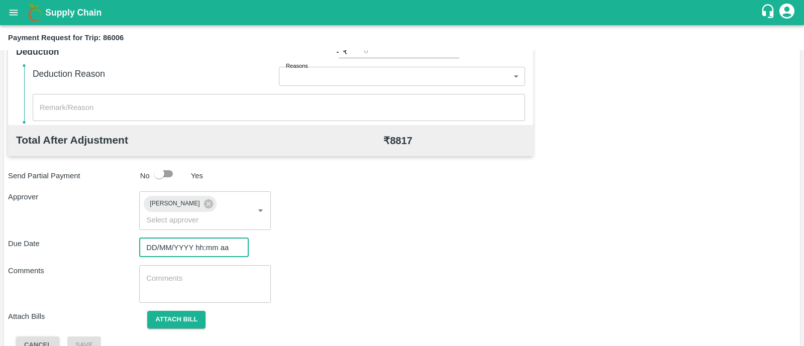
click at [203, 238] on input "DD/MM/YYYY hh:mm aa" at bounding box center [190, 247] width 102 height 19
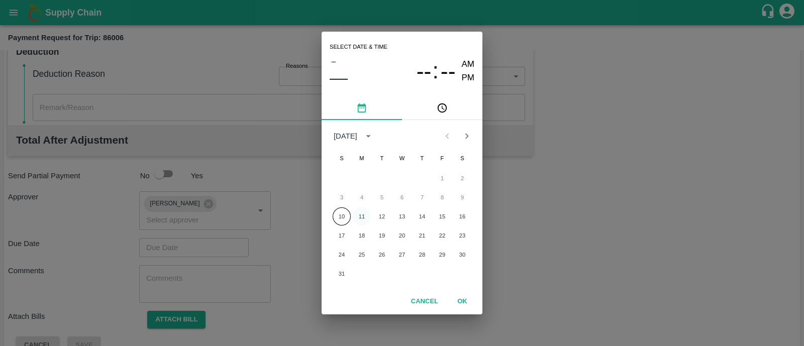
click at [362, 218] on button "11" at bounding box center [362, 217] width 18 height 18
type input "[DATE] 12:00 AM"
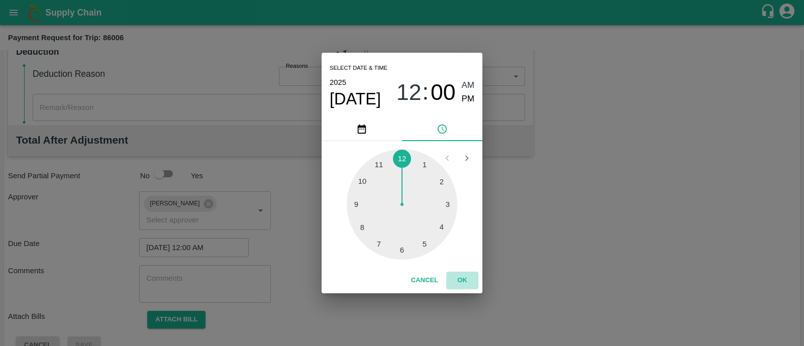
click at [461, 281] on button "OK" at bounding box center [462, 281] width 32 height 18
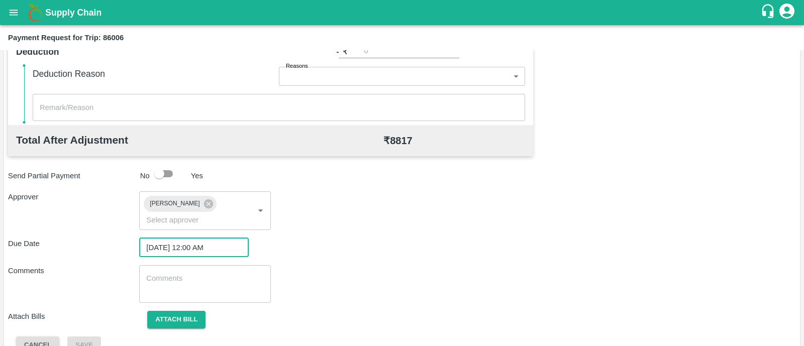
click at [204, 273] on textarea at bounding box center [204, 283] width 117 height 21
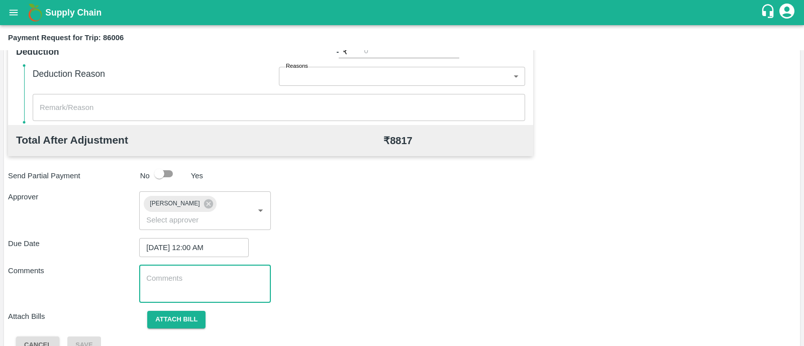
paste textarea "PR-241553 PR-242175 PR-242176 PR-242177 PR-242178 PR-242180 PR-243445 PR-243450…"
type textarea "P"
type textarea "Transport Bill"
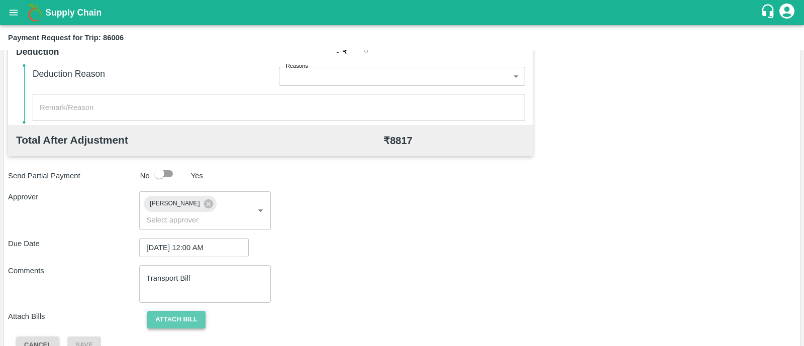
click at [192, 311] on button "Attach bill" at bounding box center [176, 320] width 58 height 18
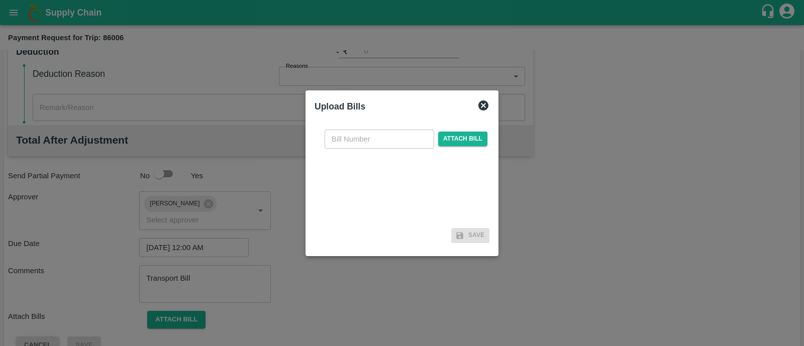
click at [387, 138] on input "text" at bounding box center [380, 139] width 110 height 19
type input "244"
click at [450, 144] on span "Attach bill" at bounding box center [462, 139] width 49 height 15
click at [0, 0] on input "Attach bill" at bounding box center [0, 0] width 0 height 0
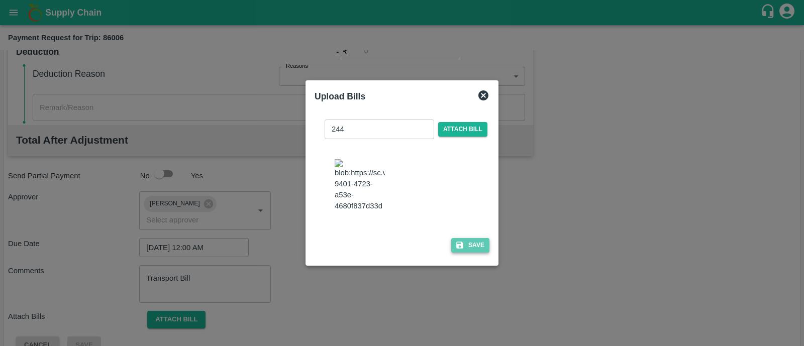
click at [470, 253] on button "Save" at bounding box center [470, 245] width 38 height 15
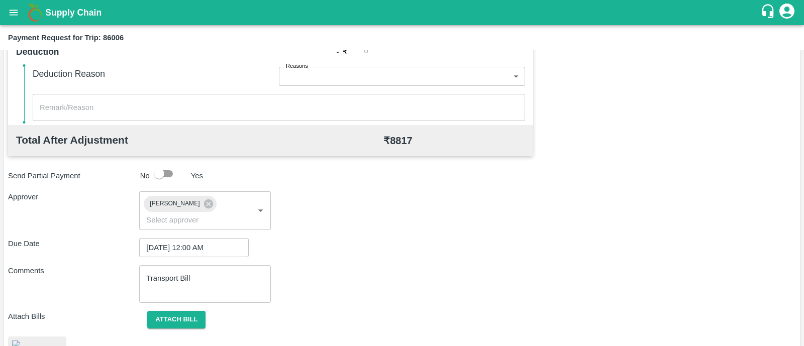
scroll to position [506, 0]
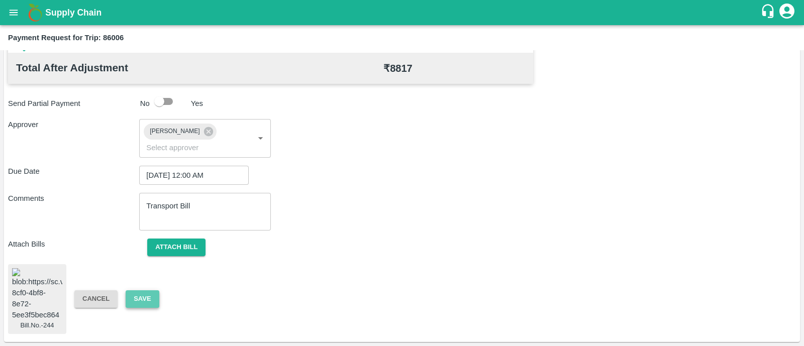
click at [154, 290] on button "Save" at bounding box center [142, 299] width 33 height 18
